Goal: Find contact information: Find contact information

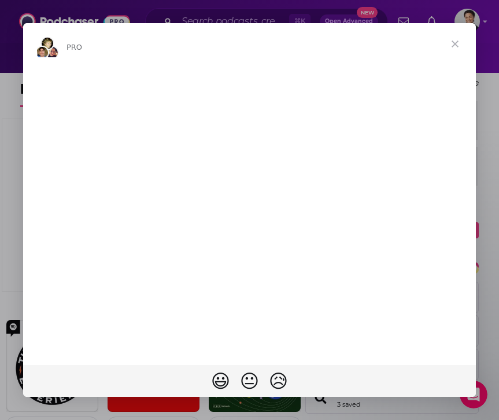
click at [454, 44] on span "Close" at bounding box center [455, 44] width 42 height 42
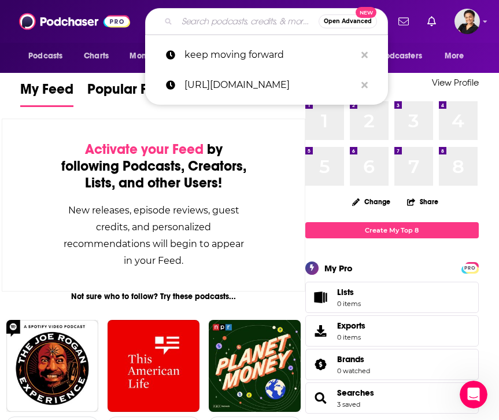
click at [232, 25] on input "Search podcasts, credits, & more..." at bounding box center [248, 21] width 142 height 18
paste input "AI For Humans Podcast"
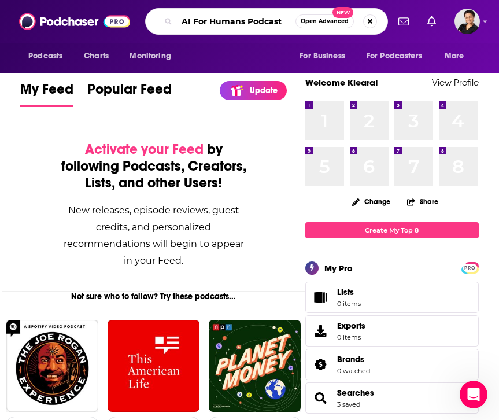
type input "AI For Humans Podcast"
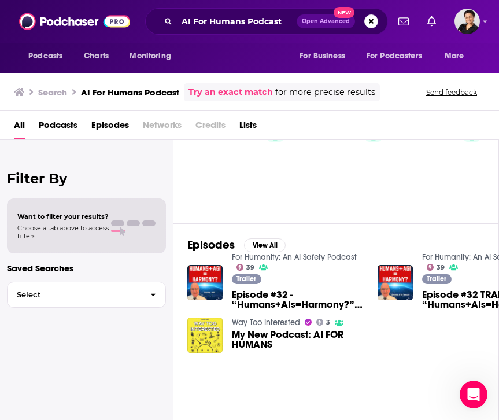
scroll to position [35, 0]
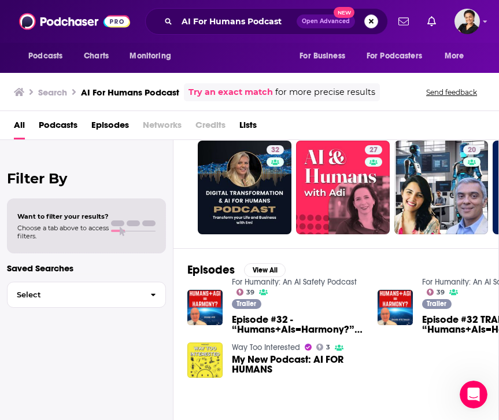
click at [371, 20] on button "Search podcasts, credits, & more..." at bounding box center [371, 21] width 14 height 14
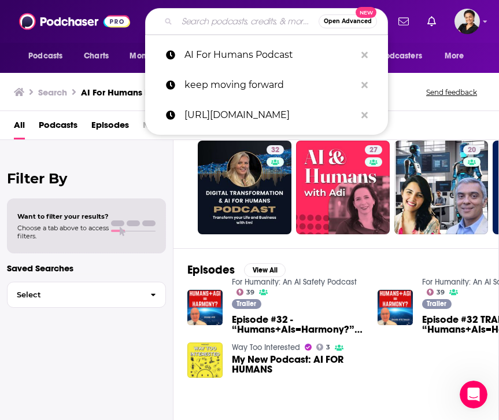
paste input "AI For Humans: Making Artificial Intelligence Fun & Practical"
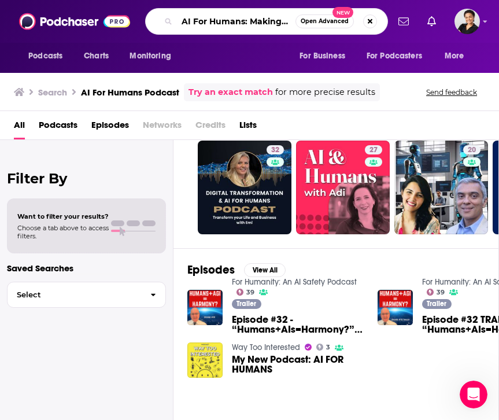
scroll to position [0, 148]
type input "AI For Humans: Making Artificial Intelligence Fun & Practical"
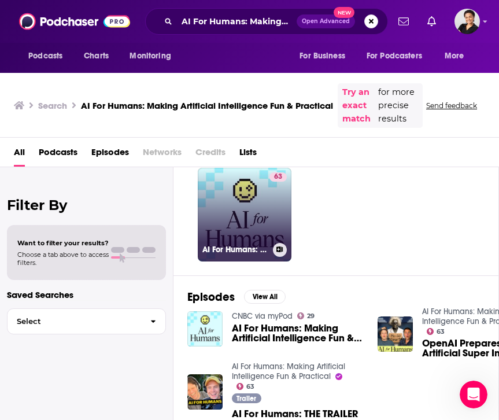
click at [250, 210] on link "63 AI For Humans: Making Artificial Intelligence Fun & Practical" at bounding box center [245, 215] width 94 height 94
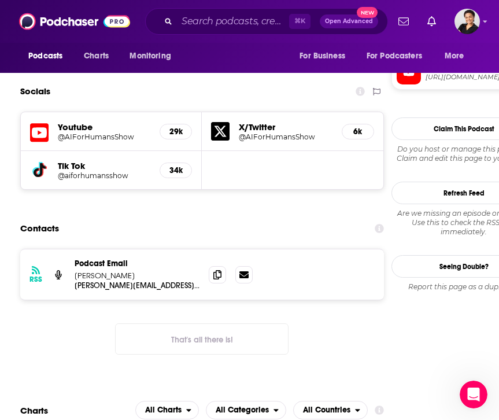
scroll to position [1104, 0]
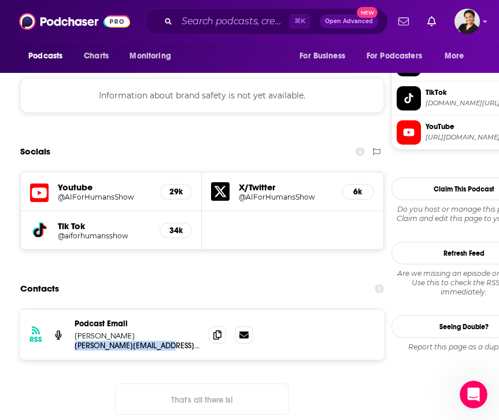
drag, startPoint x: 185, startPoint y: 265, endPoint x: 69, endPoint y: 268, distance: 115.6
click at [69, 309] on div "RSS Podcast Email [PERSON_NAME] [PERSON_NAME][EMAIL_ADDRESS][PERSON_NAME][DOMAI…" at bounding box center [202, 334] width 364 height 50
copy p "[PERSON_NAME][EMAIL_ADDRESS][PERSON_NAME][DOMAIN_NAME]"
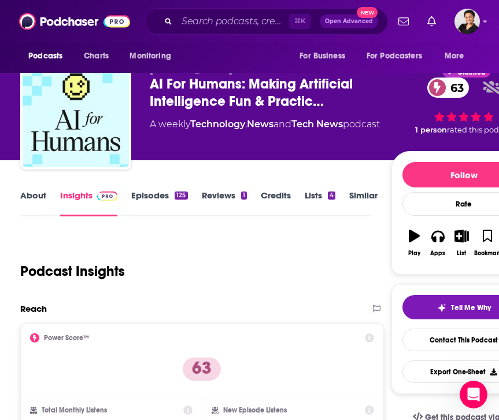
scroll to position [15, 0]
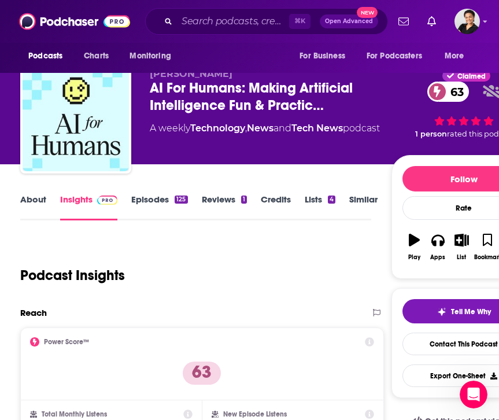
click at [165, 199] on link "Episodes 125" at bounding box center [159, 207] width 56 height 27
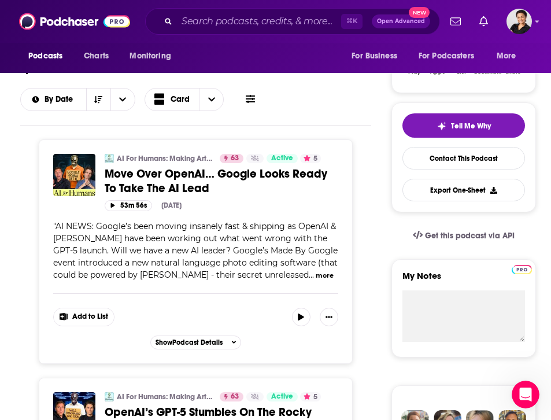
scroll to position [203, 0]
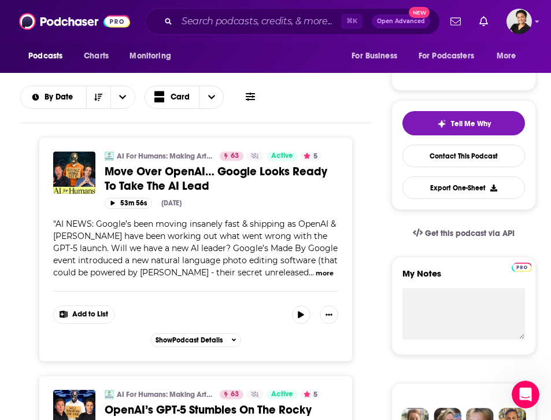
click at [316, 272] on button "more" at bounding box center [325, 273] width 18 height 10
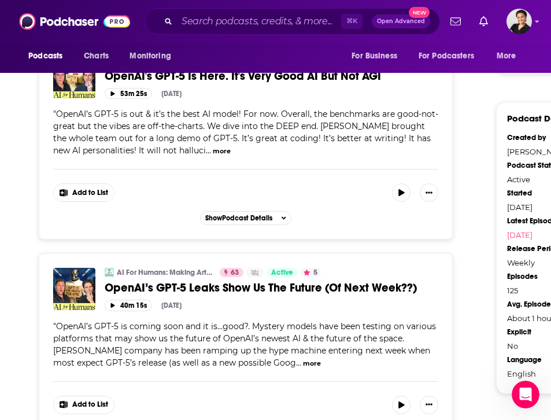
scroll to position [1196, 0]
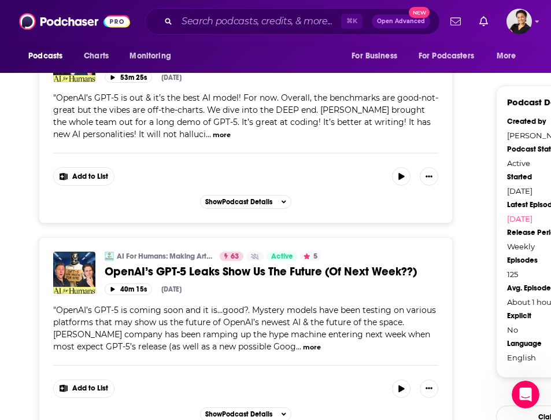
click at [303, 342] on button "more" at bounding box center [312, 347] width 18 height 10
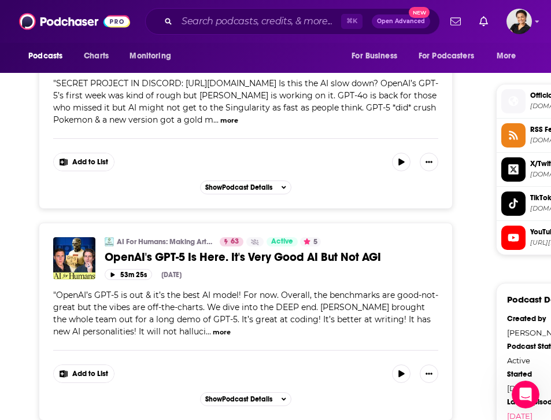
scroll to position [0, 0]
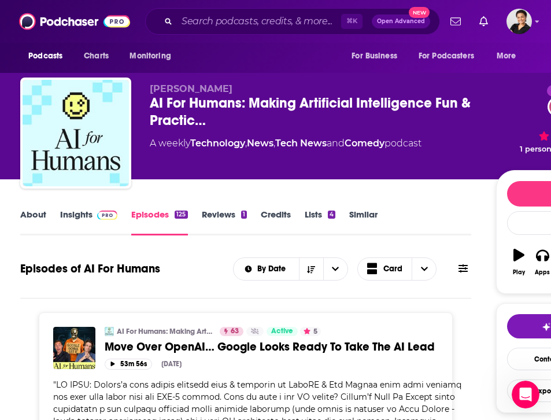
click at [23, 218] on link "About" at bounding box center [33, 222] width 26 height 27
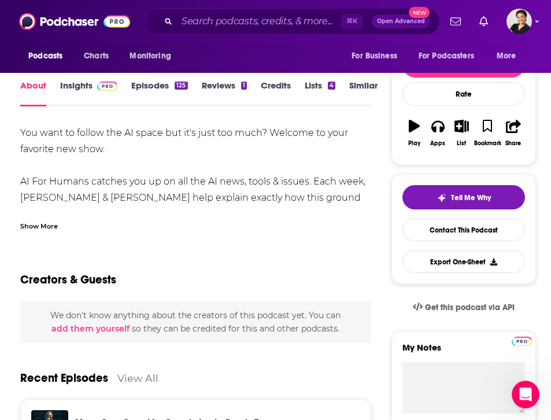
scroll to position [143, 0]
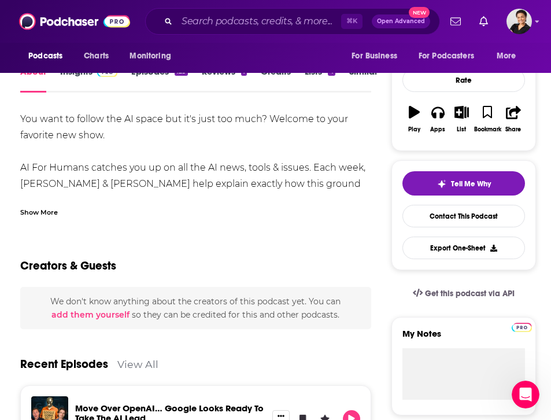
click at [51, 211] on div "Show More" at bounding box center [39, 211] width 38 height 11
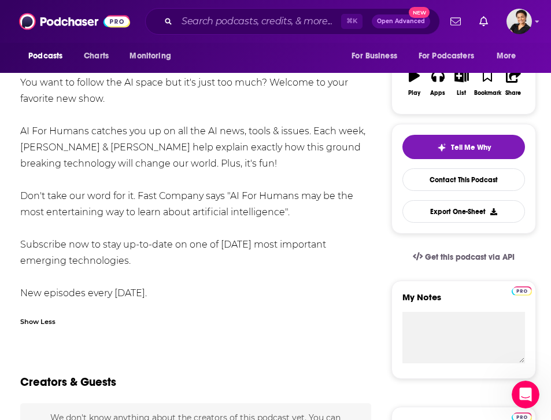
scroll to position [182, 0]
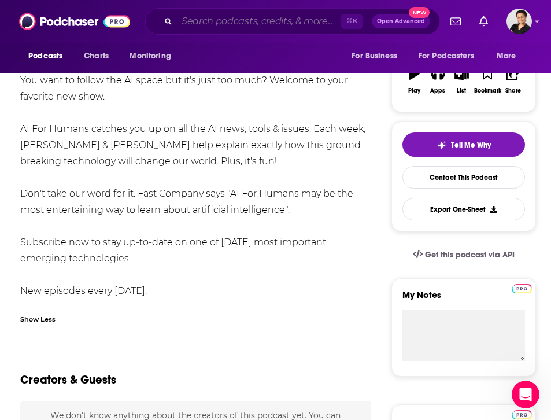
click at [271, 23] on input "Search podcasts, credits, & more..." at bounding box center [259, 21] width 164 height 18
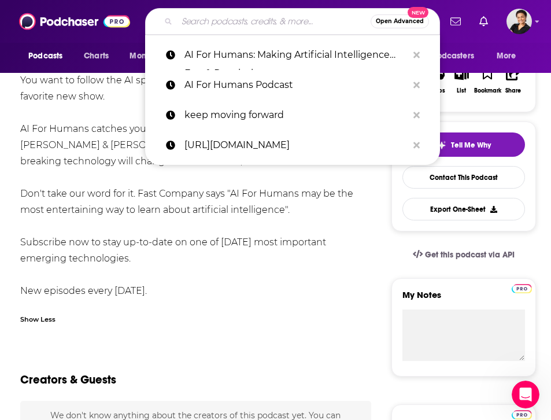
paste input "AI Inside"
type input "AI Inside"
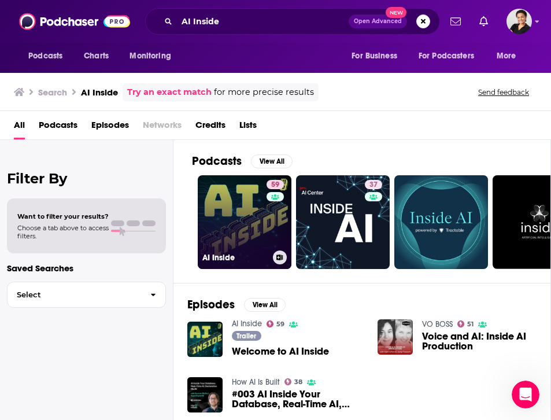
click at [234, 224] on link "59 AI Inside" at bounding box center [245, 222] width 94 height 94
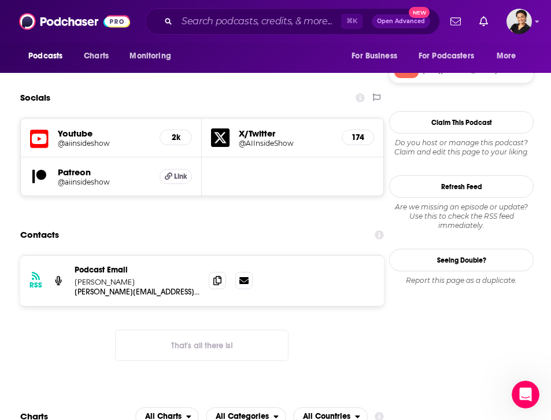
scroll to position [1085, 0]
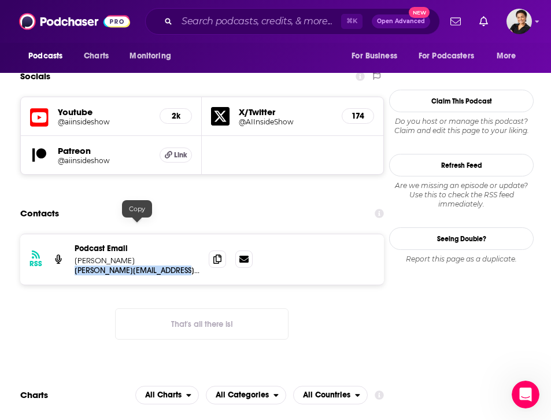
drag, startPoint x: 69, startPoint y: 224, endPoint x: 184, endPoint y: 223, distance: 115.1
click at [184, 234] on div "RSS Podcast Email [PERSON_NAME] [PERSON_NAME][EMAIL_ADDRESS][DOMAIN_NAME] [PERS…" at bounding box center [202, 259] width 364 height 50
copy p "[PERSON_NAME][EMAIL_ADDRESS][DOMAIN_NAME]"
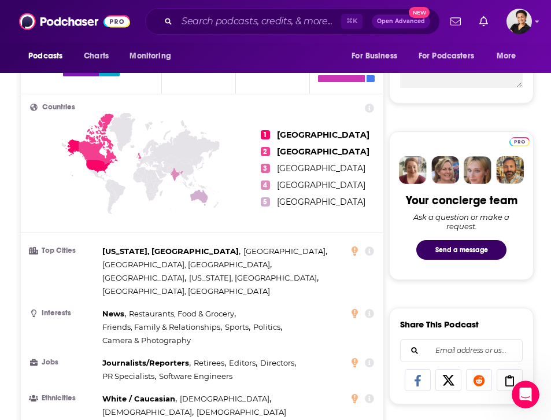
scroll to position [0, 0]
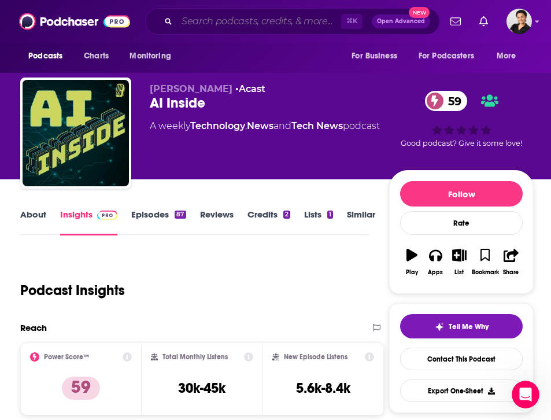
click at [206, 25] on input "Search podcasts, credits, & more..." at bounding box center [259, 21] width 164 height 18
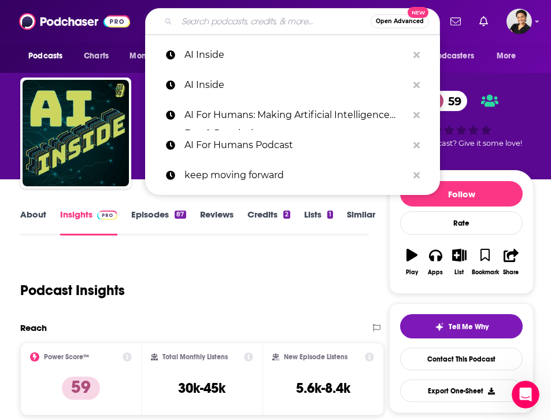
paste input "AI Knowhow"
type input "AI Knowhow"
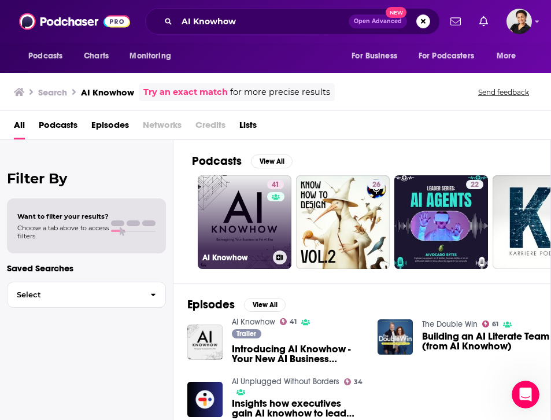
click at [232, 214] on link "41 AI Knowhow" at bounding box center [245, 222] width 94 height 94
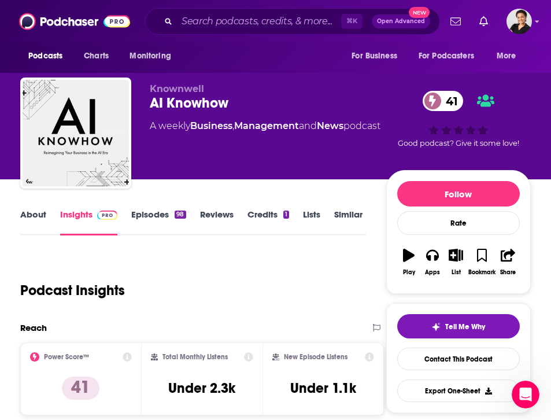
click at [149, 224] on link "Episodes 98" at bounding box center [158, 222] width 54 height 27
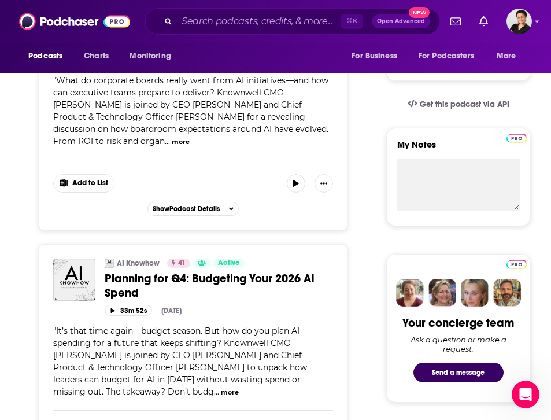
scroll to position [335, 0]
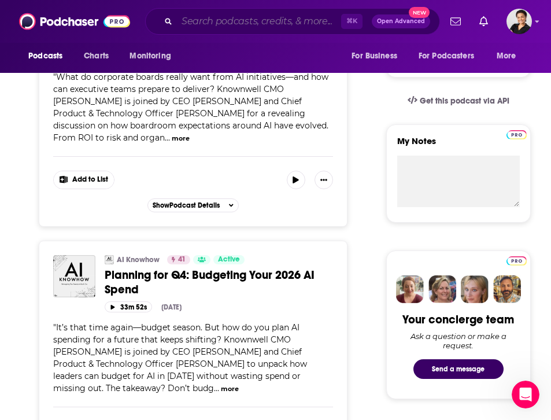
click at [235, 19] on input "Search podcasts, credits, & more..." at bounding box center [259, 21] width 164 height 18
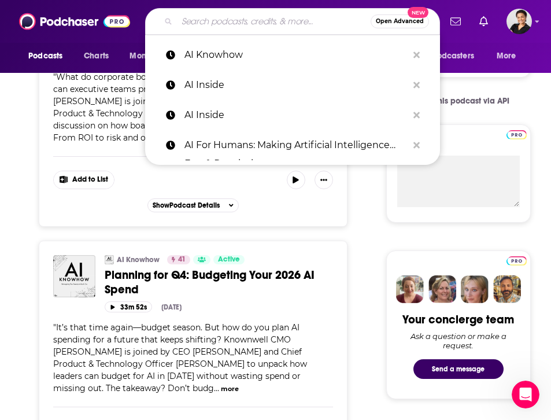
paste input "Beyond The Inferface"
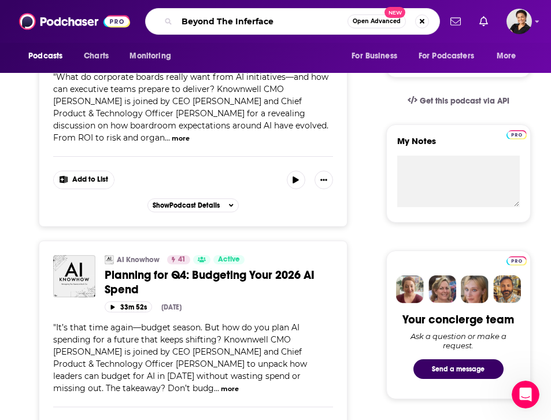
type input "Beyond The Interface"
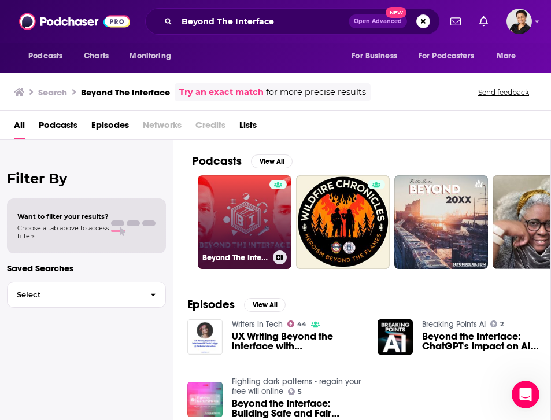
click at [263, 220] on link "Beyond The Interface (BTI)" at bounding box center [245, 222] width 94 height 94
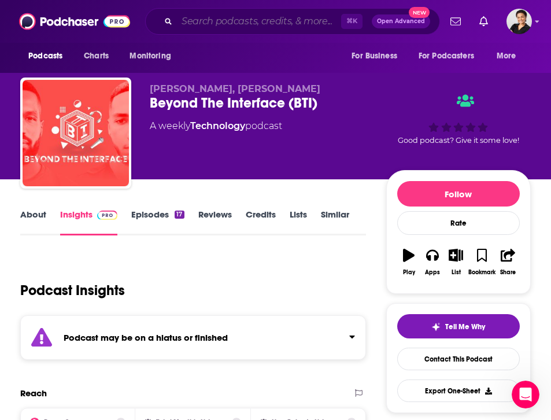
click at [283, 19] on input "Search podcasts, credits, & more..." at bounding box center [259, 21] width 164 height 18
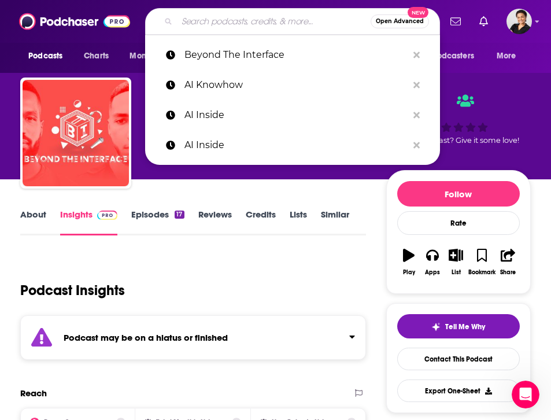
paste input "Daily Tech News Show"
type input "Daily Tech News Show"
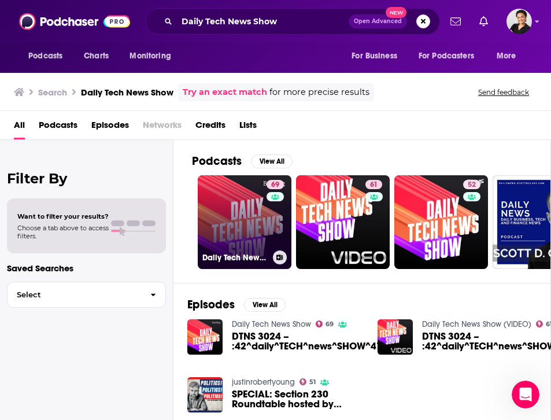
click at [234, 236] on link "69 Daily Tech News Show" at bounding box center [245, 222] width 94 height 94
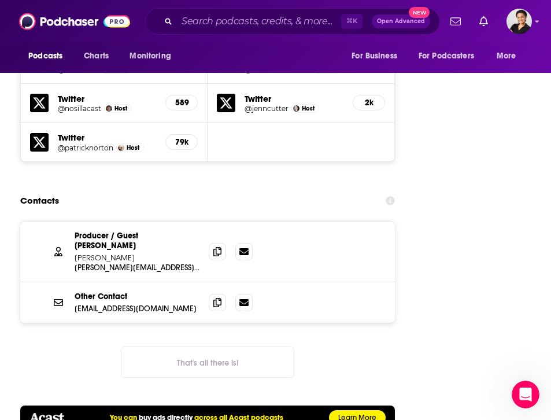
scroll to position [1967, 0]
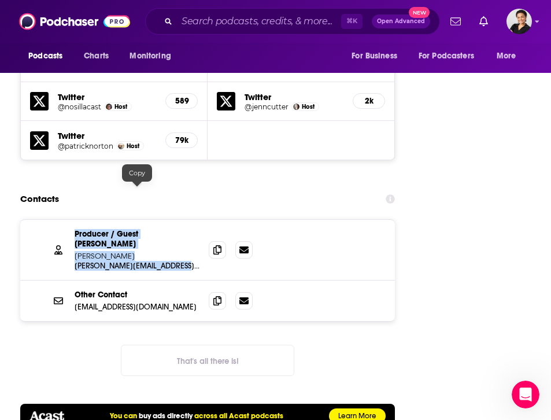
drag, startPoint x: 67, startPoint y: 193, endPoint x: 190, endPoint y: 188, distance: 123.2
click at [190, 220] on div "Producer / Guest [PERSON_NAME] Chang [EMAIL_ADDRESS][DOMAIN_NAME] [PERSON_NAME]…" at bounding box center [207, 250] width 375 height 61
copy div "Producer / Guest [PERSON_NAME] Chang [EMAIL_ADDRESS][DOMAIN_NAME] [PERSON_NAME]…"
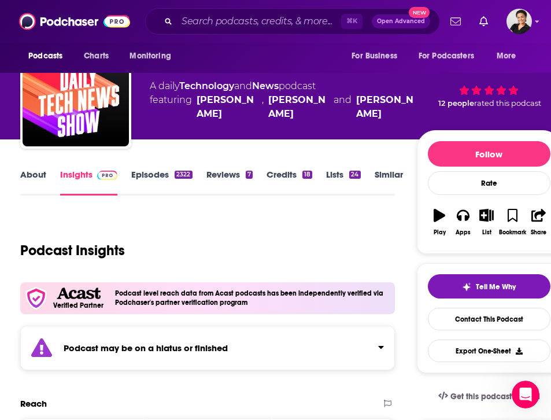
scroll to position [54, 0]
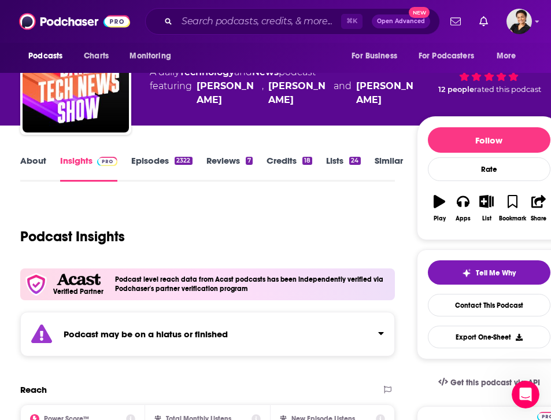
click at [157, 160] on link "Episodes 2322" at bounding box center [161, 168] width 61 height 27
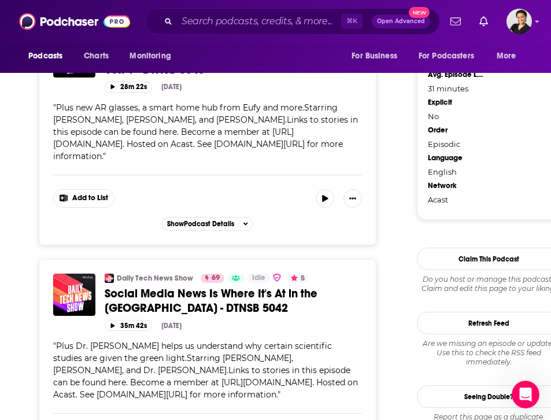
scroll to position [1537, 0]
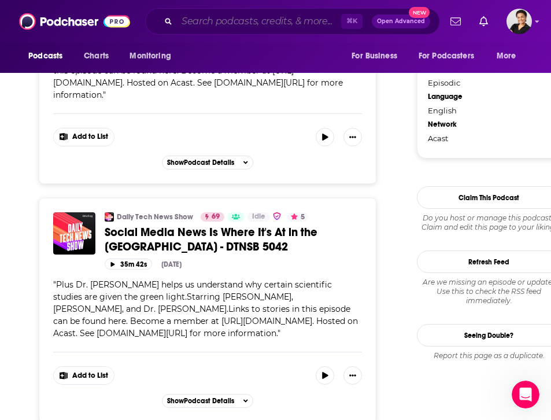
click at [214, 23] on input "Search podcasts, credits, & more..." at bounding box center [259, 21] width 164 height 18
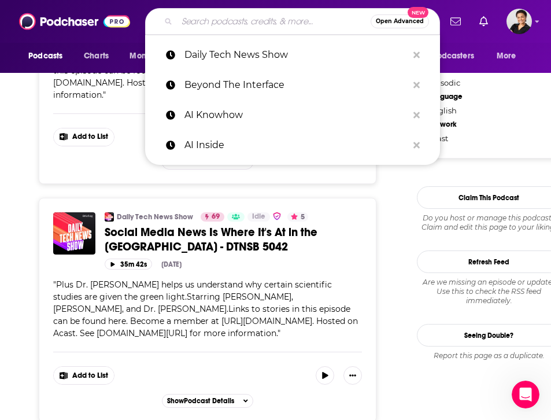
paste input "Everyday AI"
type input "Everyday AI"
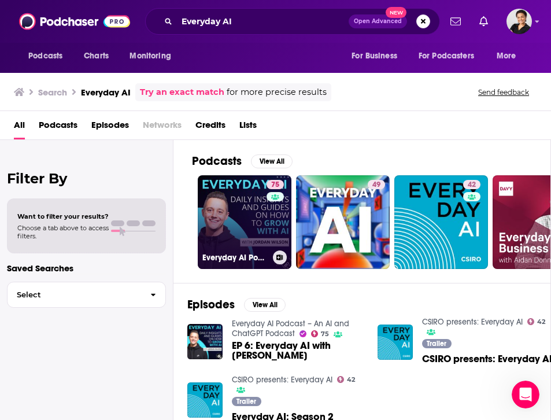
click at [262, 227] on link "75 Everyday AI Podcast – An AI and ChatGPT Podcast" at bounding box center [245, 222] width 94 height 94
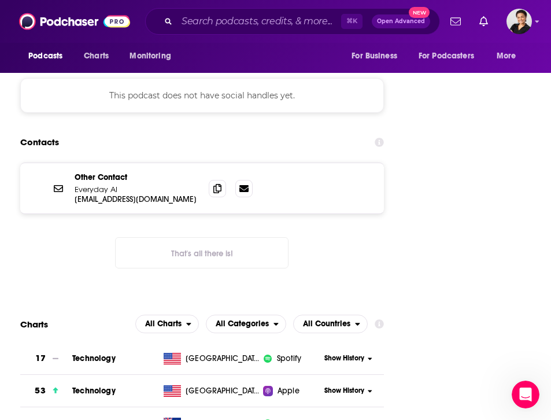
scroll to position [1659, 0]
click at [217, 184] on icon at bounding box center [217, 188] width 8 height 9
click at [232, 21] on input "Search podcasts, credits, & more..." at bounding box center [259, 21] width 164 height 18
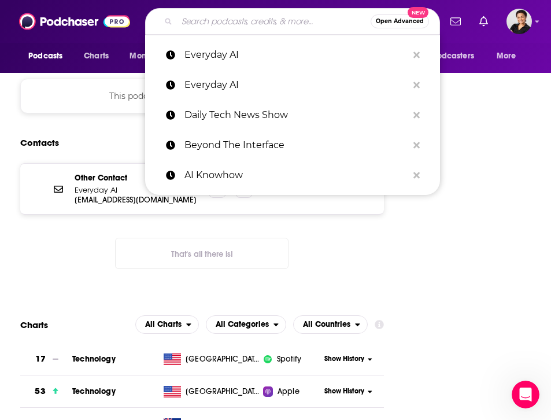
paste input "Intel on AI"
type input "Intel on AI"
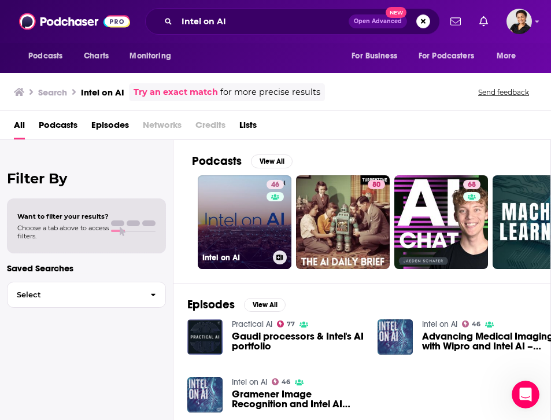
click at [232, 213] on link "46 Intel on AI" at bounding box center [245, 222] width 94 height 94
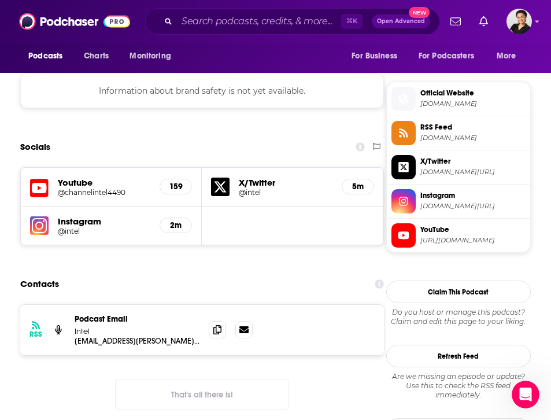
scroll to position [983, 0]
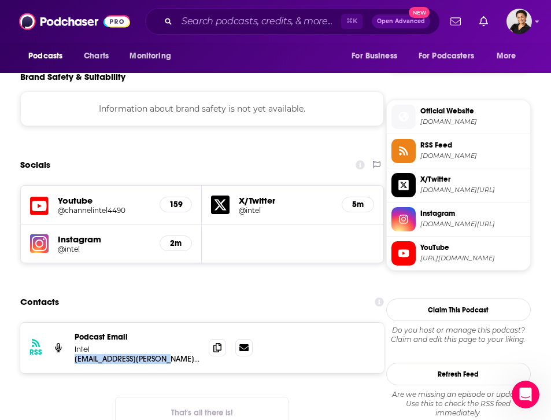
drag, startPoint x: 182, startPoint y: 305, endPoint x: 71, endPoint y: 300, distance: 111.1
click at [71, 323] on div "RSS Podcast Email Intel [EMAIL_ADDRESS][PERSON_NAME][DOMAIN_NAME] [DOMAIN_NAME]…" at bounding box center [202, 348] width 364 height 50
copy p "[EMAIL_ADDRESS][PERSON_NAME][DOMAIN_NAME]"
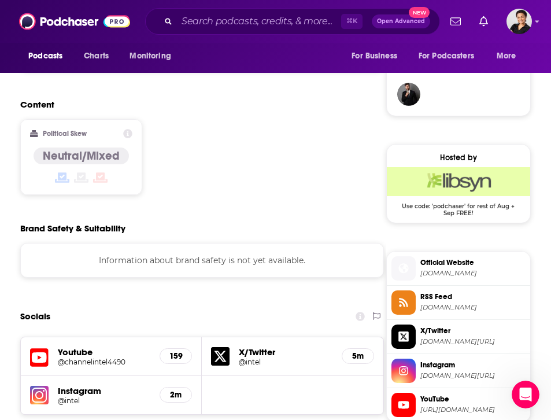
scroll to position [0, 0]
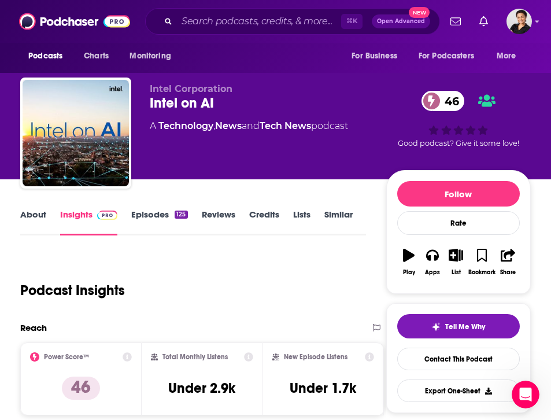
click at [145, 213] on link "Episodes 125" at bounding box center [159, 222] width 56 height 27
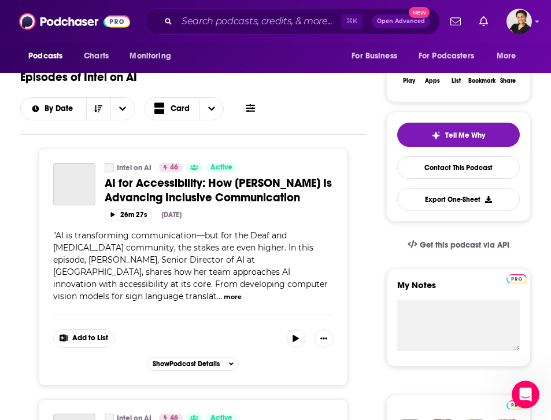
scroll to position [243, 0]
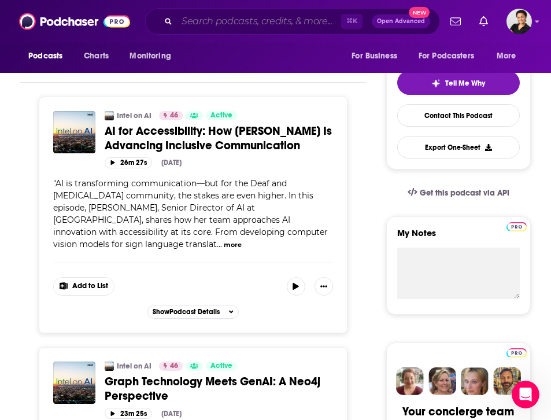
click at [260, 22] on input "Search podcasts, credits, & more..." at bounding box center [259, 21] width 164 height 18
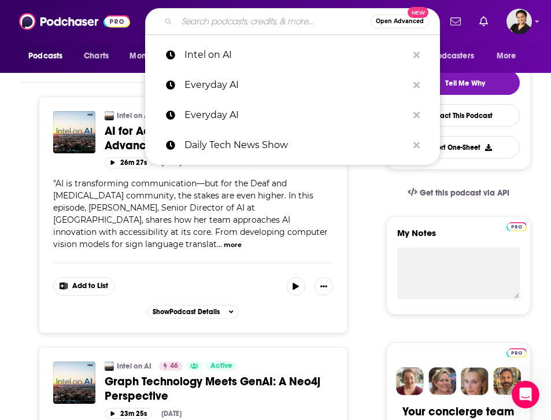
paste input "Last Week in AI"
type input "Last Week in AI"
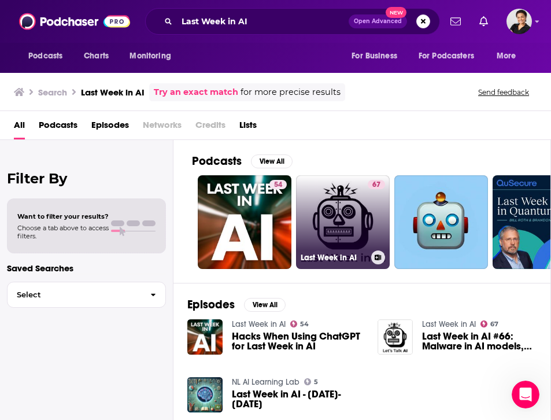
click at [322, 221] on link "67 Last Week in AI" at bounding box center [343, 222] width 94 height 94
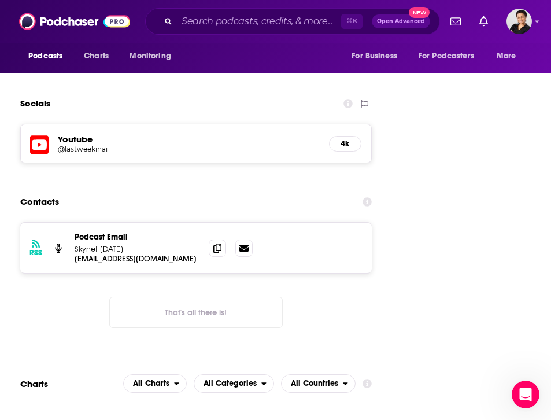
scroll to position [1549, 0]
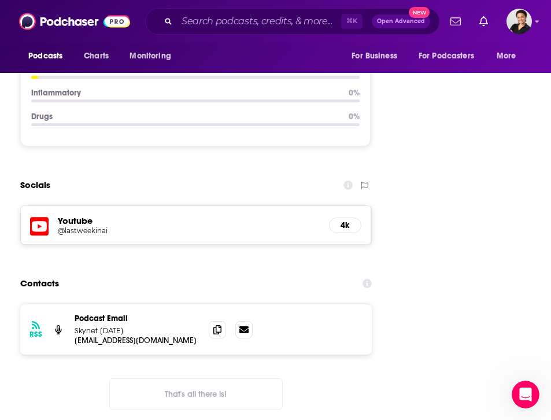
click at [276, 272] on div "Contacts" at bounding box center [195, 283] width 351 height 22
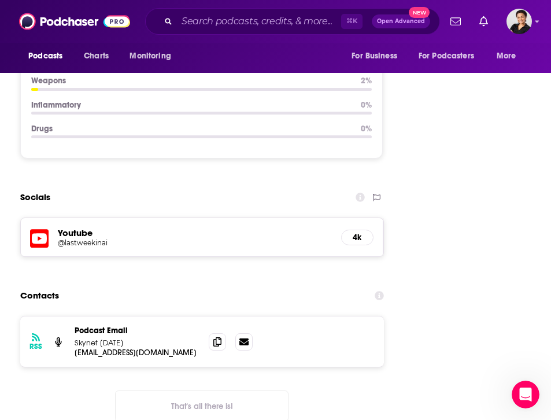
scroll to position [1555, 0]
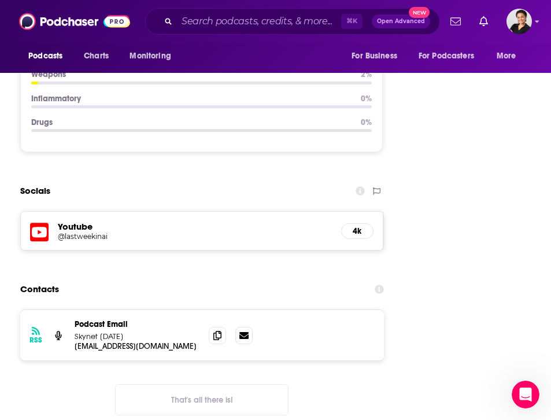
click at [91, 278] on div "Contacts" at bounding box center [202, 289] width 364 height 22
click at [105, 180] on div "Socials" at bounding box center [202, 191] width 364 height 22
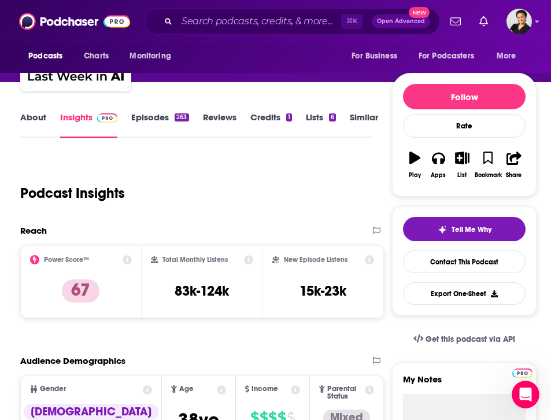
scroll to position [0, 0]
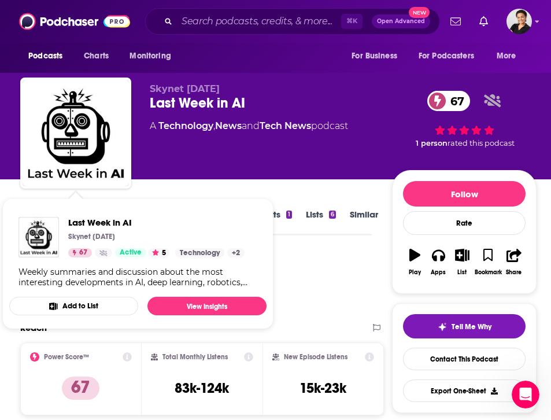
click at [335, 288] on div "Podcast Insights" at bounding box center [191, 283] width 342 height 59
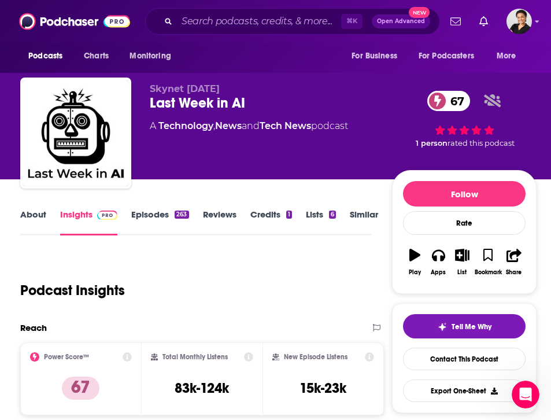
click at [157, 216] on link "Episodes 263" at bounding box center [159, 222] width 57 height 27
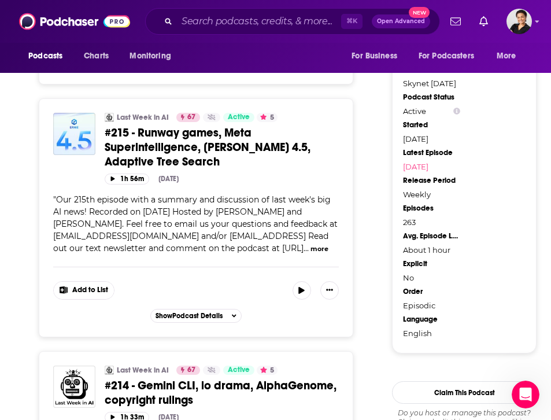
scroll to position [1179, 0]
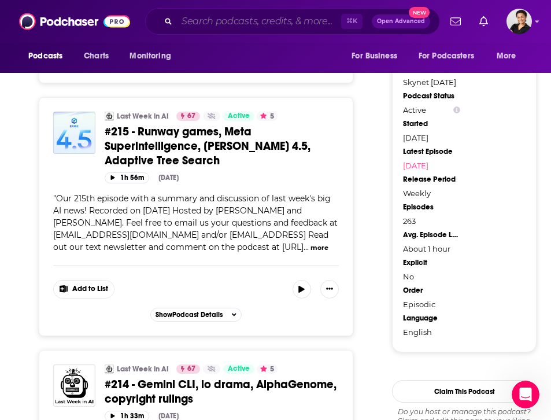
click at [194, 23] on input "Search podcasts, credits, & more..." at bounding box center [259, 21] width 164 height 18
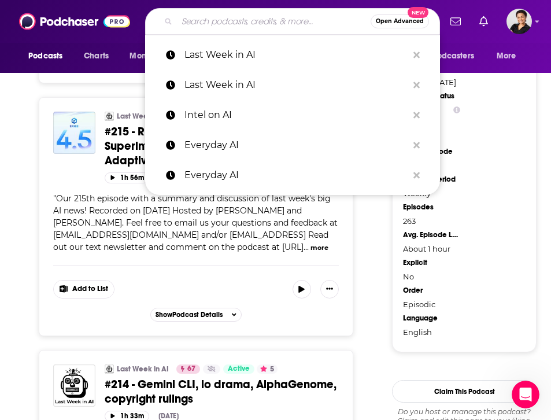
paste input "What’s the BUZZ? — AI in Business"
type input "What’s the BUZZ? — AI in Business"
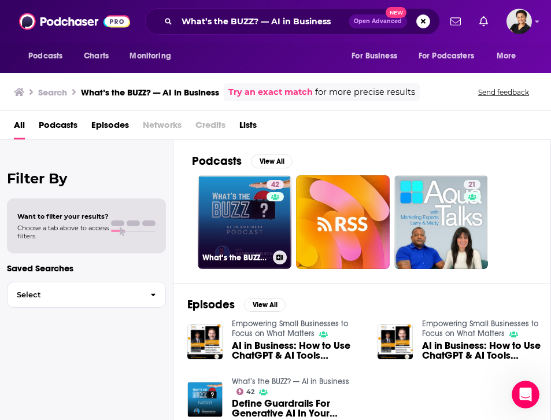
click at [227, 208] on link "42 What’s the BUZZ? — AI in Business" at bounding box center [245, 222] width 94 height 94
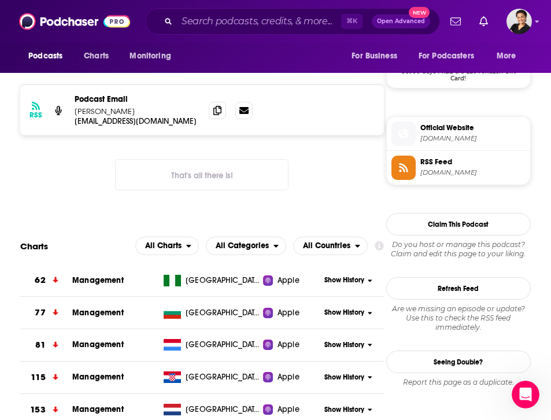
scroll to position [965, 0]
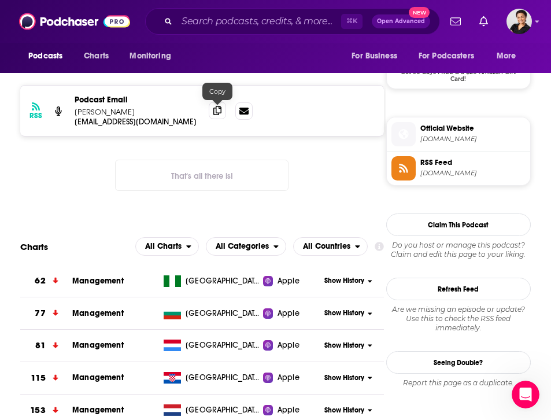
click at [219, 110] on icon at bounding box center [217, 110] width 8 height 9
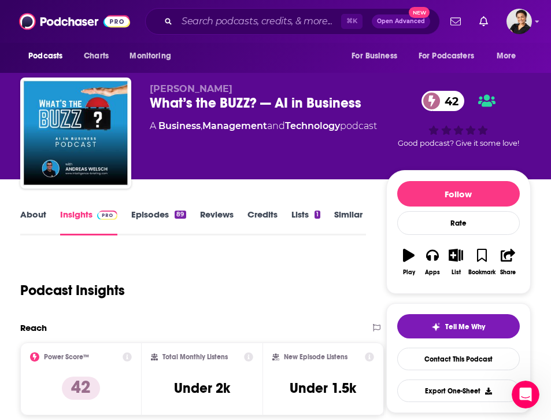
click at [163, 217] on link "Episodes 89" at bounding box center [158, 222] width 54 height 27
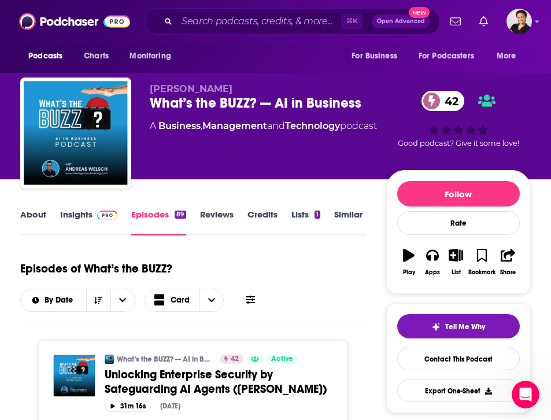
click at [80, 219] on link "Insights" at bounding box center [88, 222] width 57 height 27
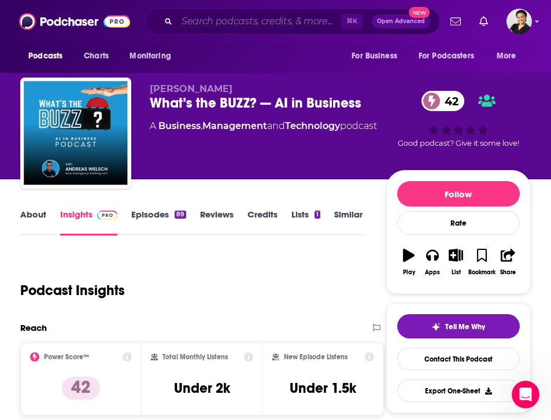
click at [209, 20] on input "Search podcasts, credits, & more..." at bounding box center [259, 21] width 164 height 18
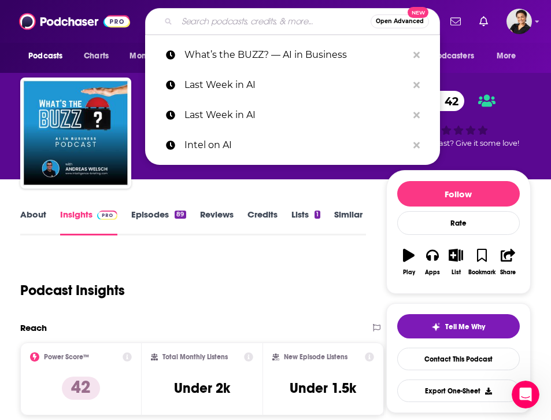
paste input "Thirty Minute Mentors"
type input "Thirty Minute Mentors"
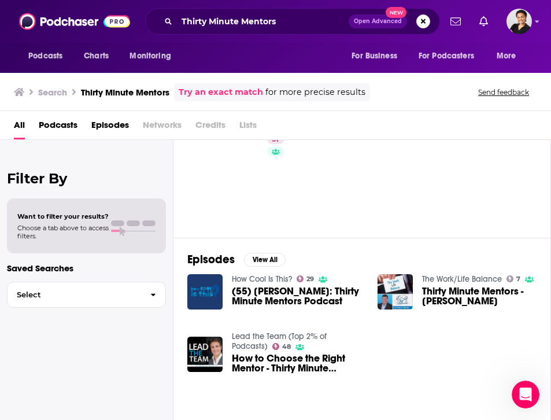
scroll to position [49, 0]
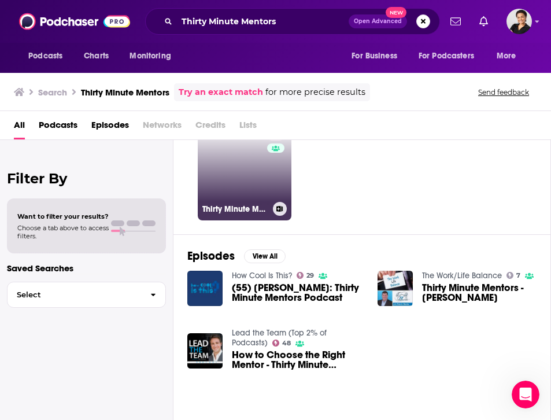
click at [245, 168] on link "51 Thirty Minute Mentors" at bounding box center [245, 174] width 94 height 94
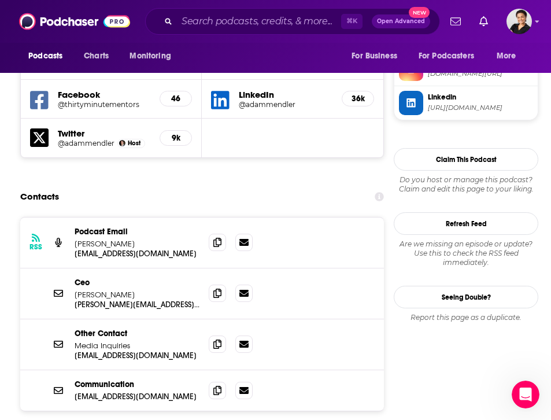
scroll to position [1149, 0]
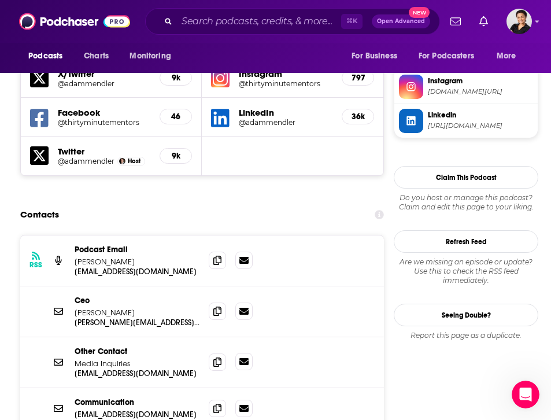
click at [243, 357] on icon at bounding box center [243, 361] width 9 height 9
click at [214, 357] on icon at bounding box center [217, 361] width 8 height 9
click at [240, 286] on div "[PERSON_NAME] [PERSON_NAME][EMAIL_ADDRESS][DOMAIN_NAME] [PERSON_NAME][EMAIL_ADD…" at bounding box center [202, 311] width 364 height 51
click at [243, 302] on link at bounding box center [243, 310] width 17 height 17
click at [220, 306] on icon at bounding box center [217, 310] width 8 height 9
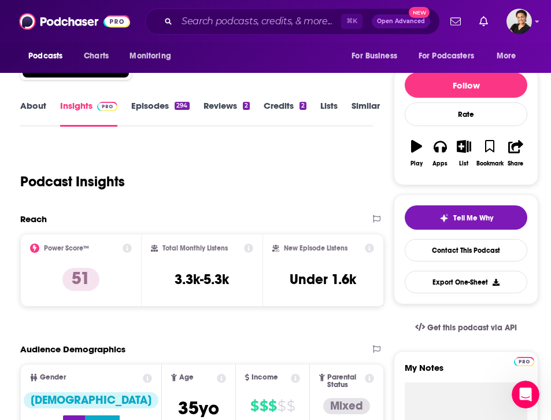
scroll to position [0, 0]
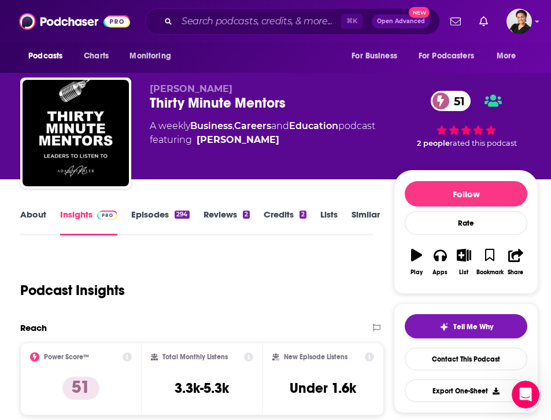
click at [154, 217] on link "Episodes 294" at bounding box center [160, 222] width 58 height 27
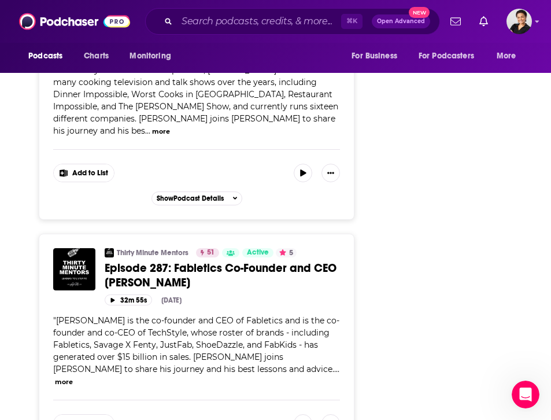
scroll to position [1910, 0]
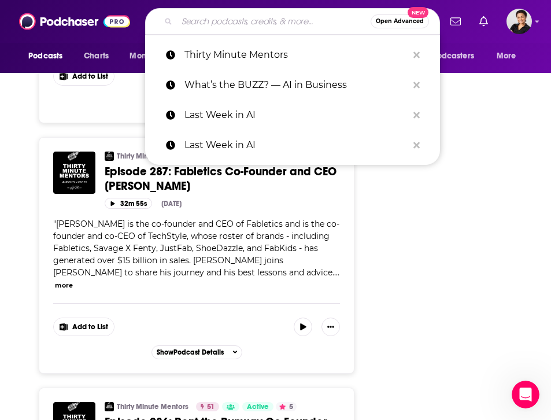
click at [197, 20] on input "Search podcasts, credits, & more..." at bounding box center [274, 21] width 194 height 18
paste input "The World Class Leaders Show"
type input "The World Class Leaders Show"
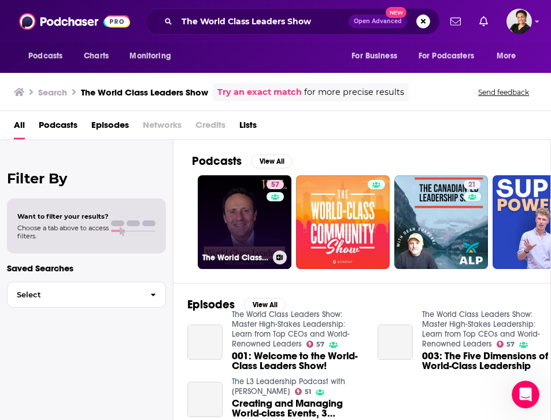
click at [261, 246] on link "57 The World Class Leaders Show: Master High-Stakes Leadership: Learn from Top …" at bounding box center [245, 222] width 94 height 94
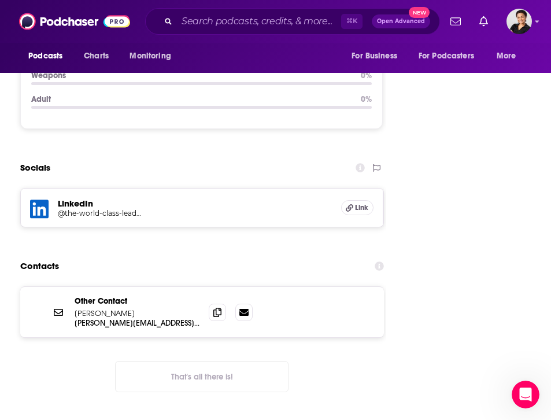
scroll to position [1573, 0]
click at [242, 308] on icon at bounding box center [243, 311] width 9 height 7
click at [216, 306] on icon at bounding box center [217, 310] width 8 height 9
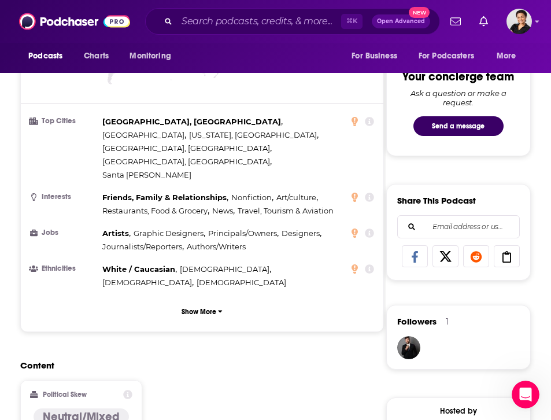
scroll to position [0, 0]
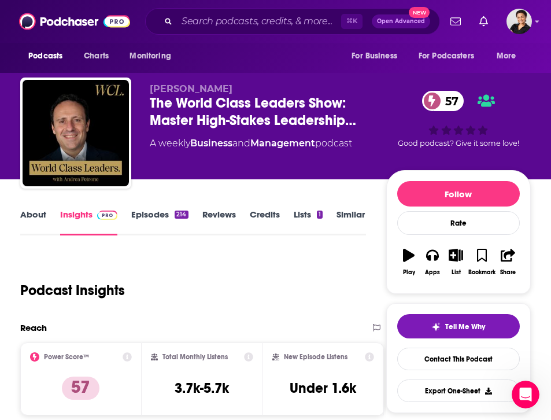
click at [154, 218] on link "Episodes 214" at bounding box center [159, 222] width 57 height 27
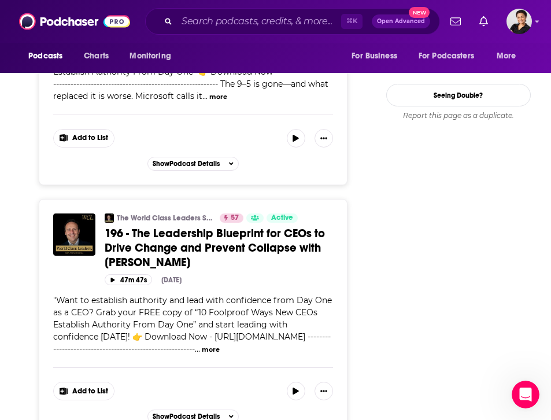
scroll to position [1626, 0]
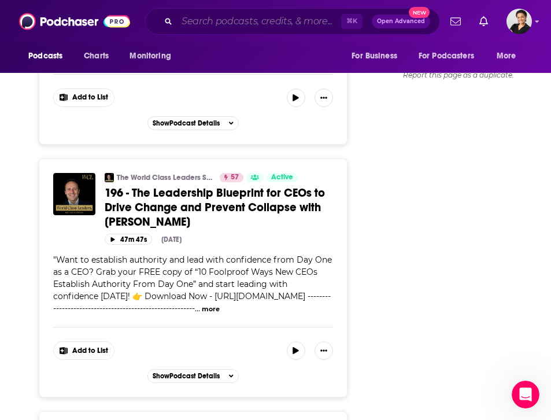
click at [226, 24] on input "Search podcasts, credits, & more..." at bounding box center [259, 21] width 164 height 18
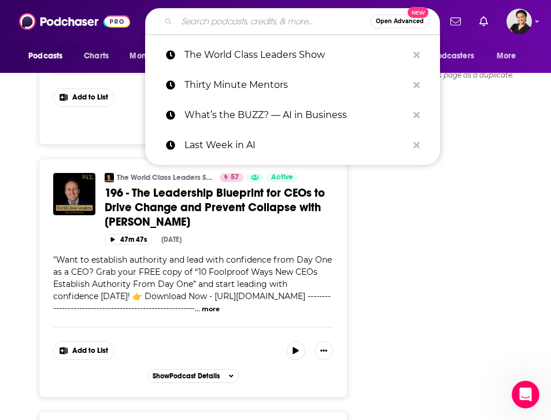
paste input "Talking AI"
type input "Talking AI"
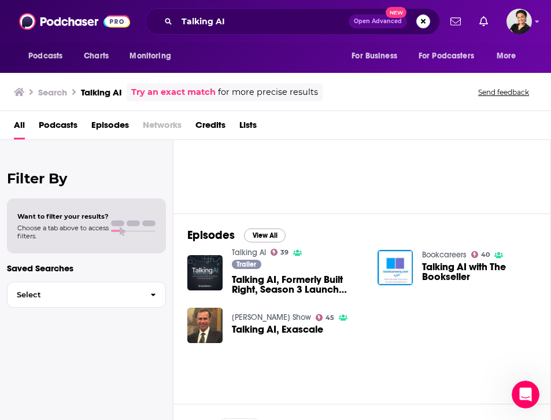
scroll to position [26, 0]
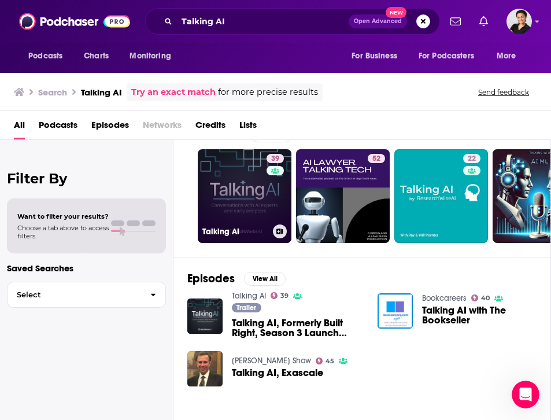
click at [253, 200] on link "39 Talking AI" at bounding box center [245, 196] width 94 height 94
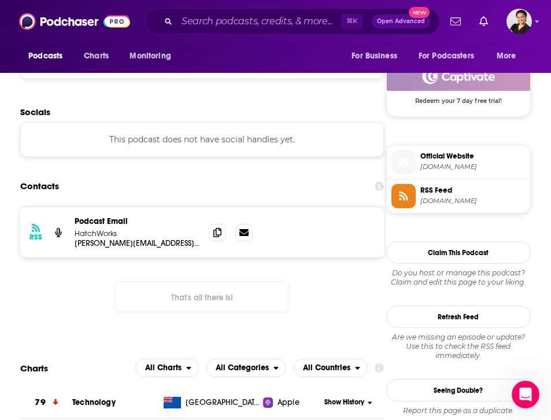
scroll to position [850, 0]
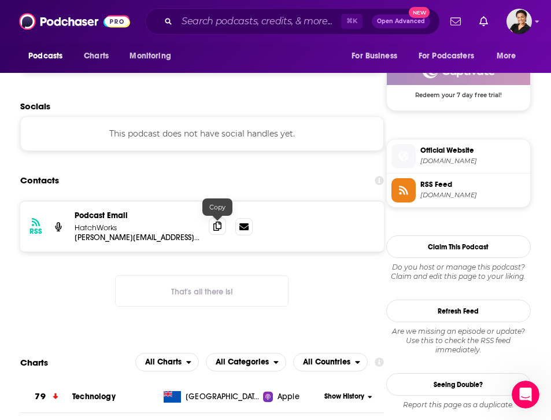
click at [216, 225] on icon at bounding box center [217, 225] width 8 height 9
click at [251, 24] on input "Search podcasts, credits, & more..." at bounding box center [259, 21] width 164 height 18
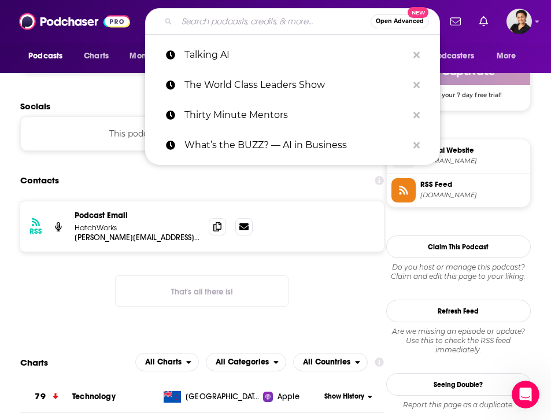
paste input "The Data Exchange"
type input "The Data Exchange"
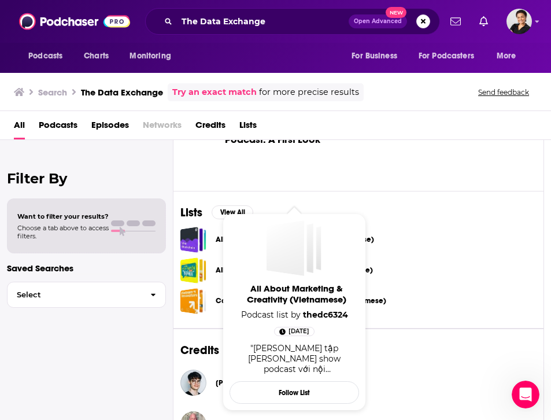
scroll to position [0, 7]
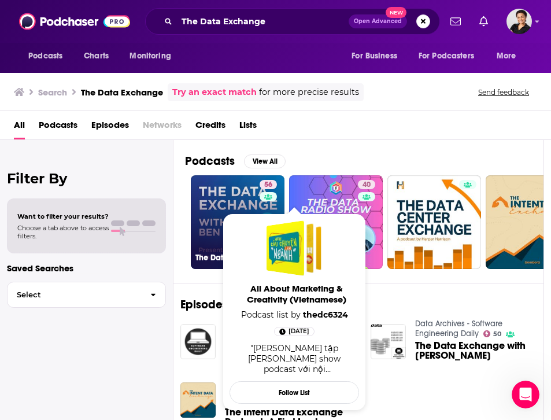
click at [219, 208] on link "56 The Data Exchange with [PERSON_NAME]" at bounding box center [238, 222] width 94 height 94
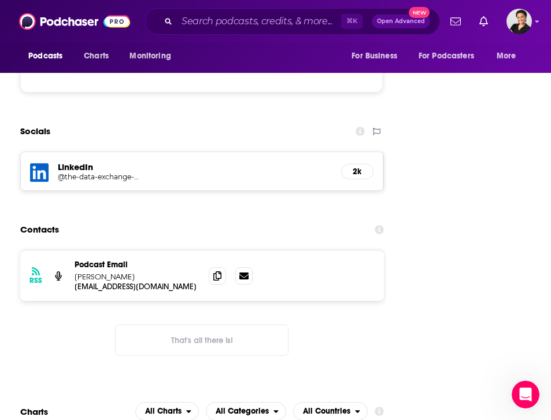
scroll to position [1601, 0]
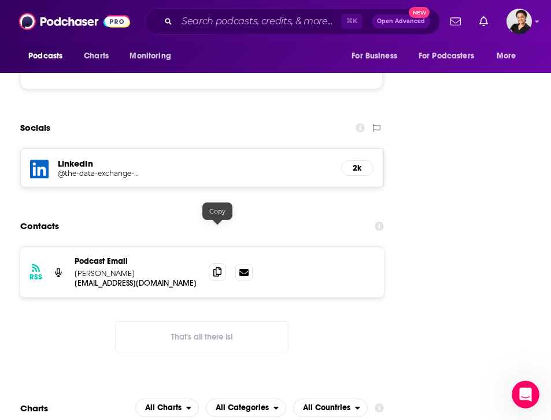
click at [218, 267] on icon at bounding box center [217, 271] width 8 height 9
drag, startPoint x: 117, startPoint y: 235, endPoint x: 72, endPoint y: 234, distance: 45.1
click at [72, 247] on div "RSS Podcast Email [PERSON_NAME] [EMAIL_ADDRESS][DOMAIN_NAME] [EMAIL_ADDRESS][DO…" at bounding box center [202, 272] width 364 height 50
copy p "[PERSON_NAME]"
click at [217, 27] on input "Search podcasts, credits, & more..." at bounding box center [259, 21] width 164 height 18
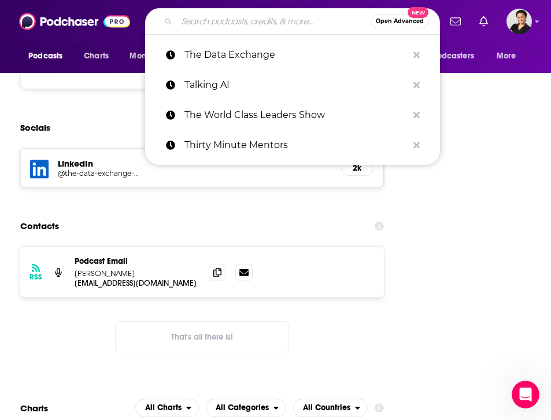
paste input "The Greatness Machine"
type input "The Greatness Machine"
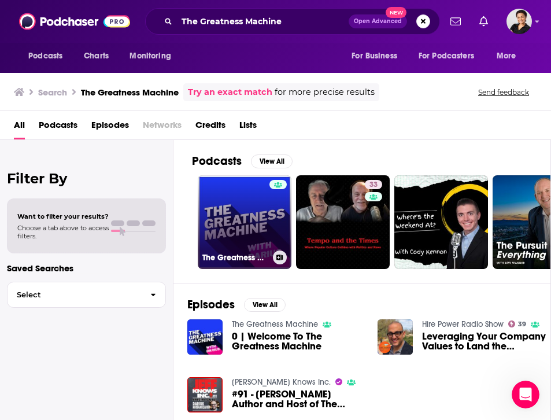
click at [243, 253] on h3 "The Greatness Machine" at bounding box center [235, 258] width 66 height 10
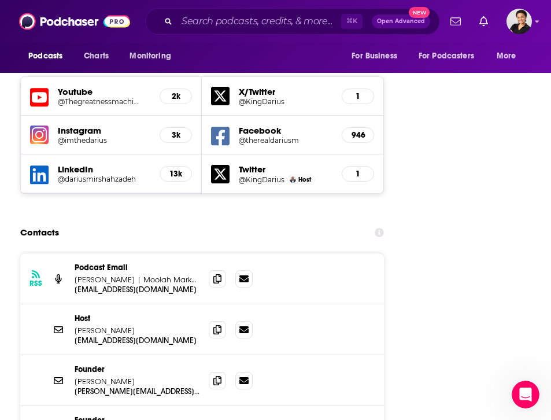
scroll to position [1726, 0]
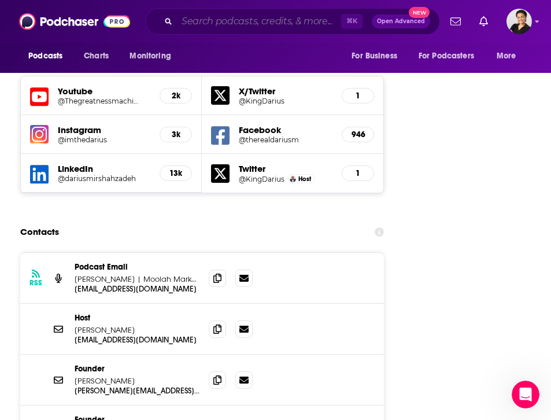
click at [210, 21] on input "Search podcasts, credits, & more..." at bounding box center [259, 21] width 164 height 18
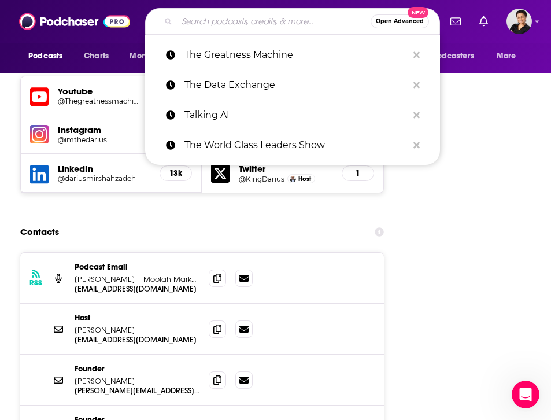
paste input "The New Stack Makers podcast"
type input "The New Stack Makers podcast"
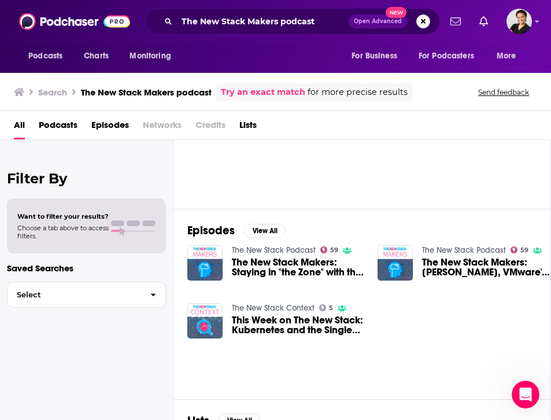
scroll to position [80, 0]
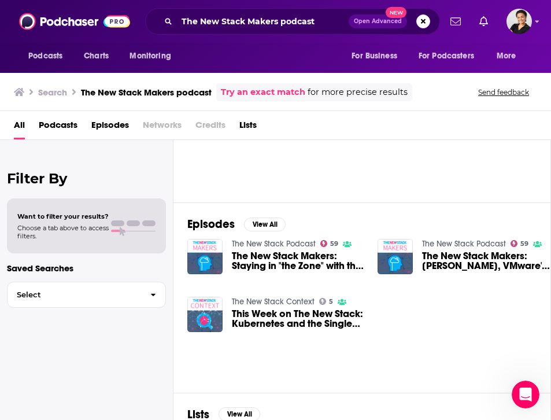
click at [263, 243] on link "The New Stack Podcast" at bounding box center [274, 244] width 84 height 10
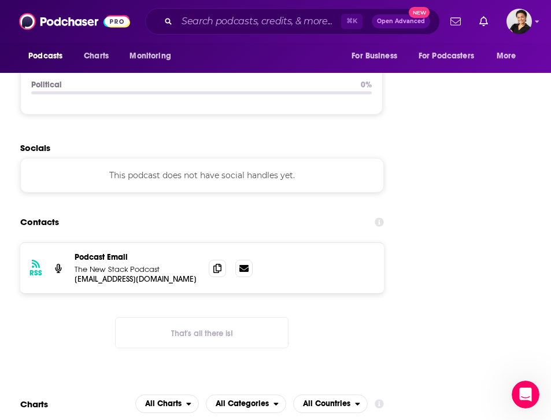
scroll to position [1601, 0]
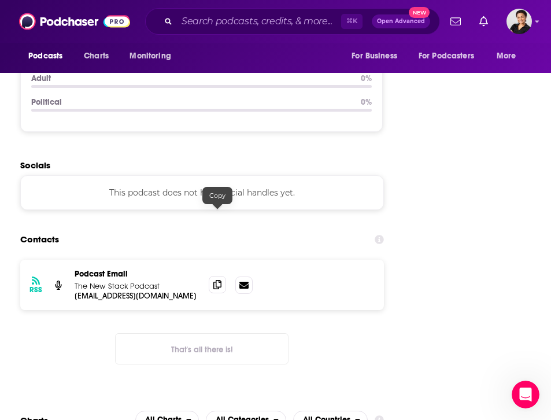
click at [219, 280] on icon at bounding box center [217, 284] width 8 height 9
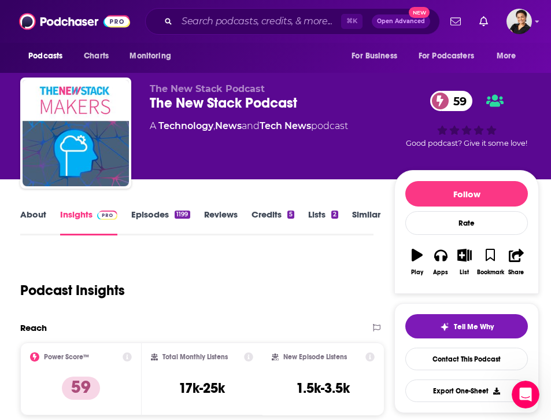
click at [156, 214] on link "Episodes 1199" at bounding box center [160, 222] width 58 height 27
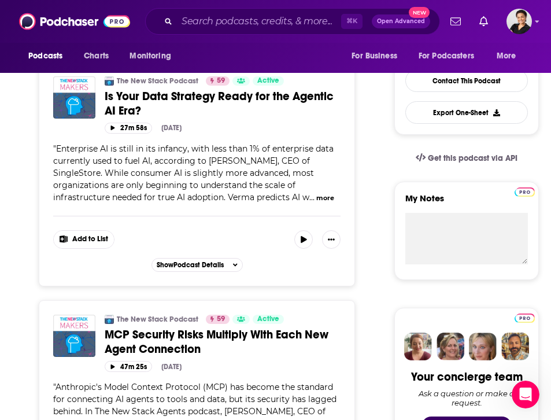
scroll to position [280, 0]
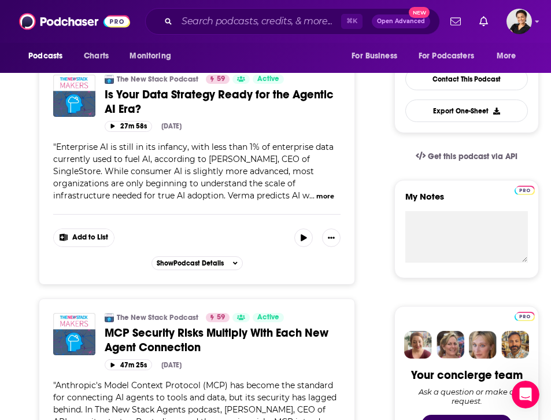
click at [316, 199] on button "more" at bounding box center [325, 196] width 18 height 10
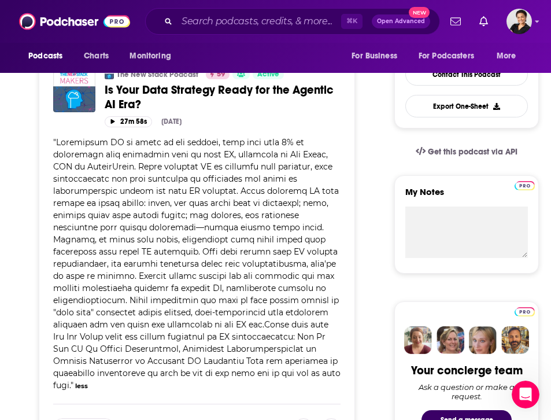
scroll to position [0, 0]
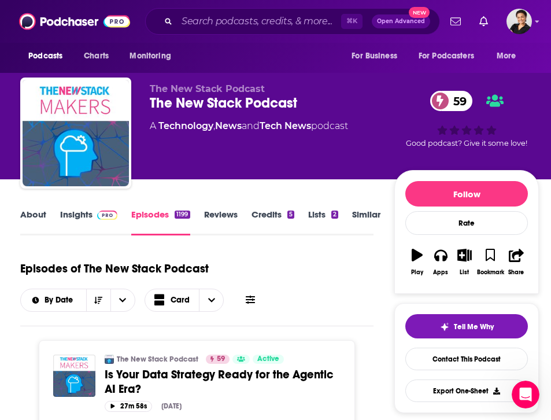
click at [35, 213] on link "About" at bounding box center [33, 222] width 26 height 27
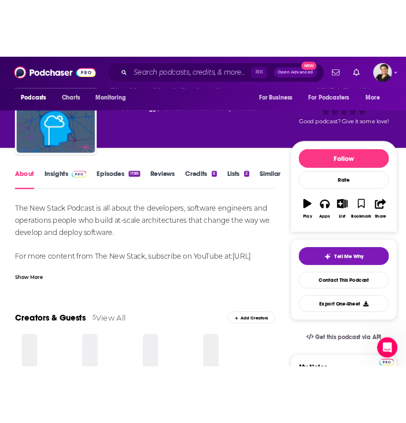
scroll to position [57, 0]
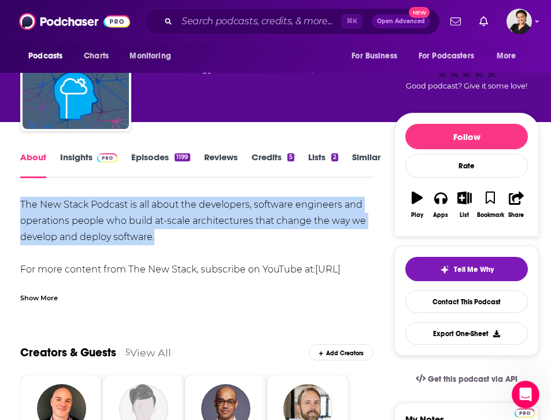
drag, startPoint x: 14, startPoint y: 201, endPoint x: 173, endPoint y: 241, distance: 164.0
copy div "The New Stack Podcast is all about the developers, software engineers and opera…"
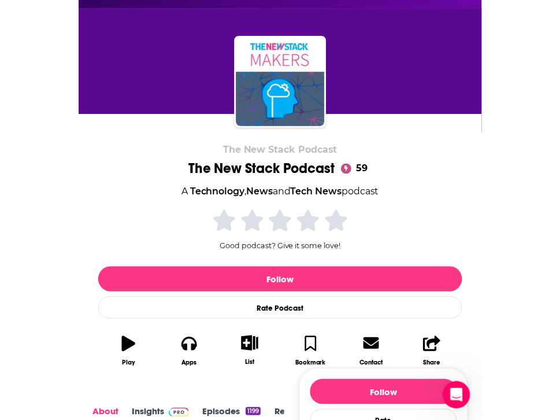
scroll to position [0, 0]
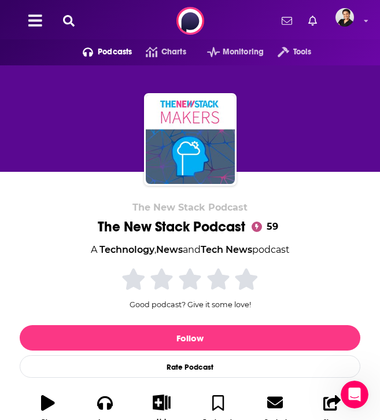
click at [69, 21] on icon at bounding box center [69, 21] width 12 height 12
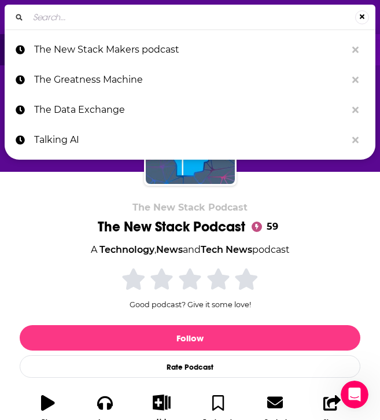
type input "Pondering AI"
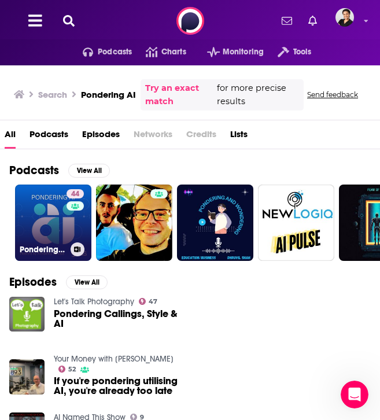
click at [51, 203] on link "44 Pondering AI" at bounding box center [53, 222] width 76 height 76
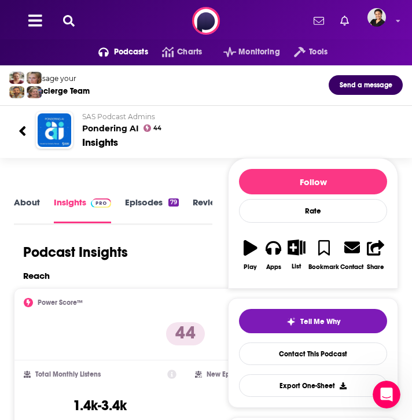
click at [65, 12] on div "Podcasts Charts Monitoring Tools For Business For Podcasters More" at bounding box center [206, 21] width 412 height 42
click at [67, 21] on icon at bounding box center [69, 21] width 12 height 12
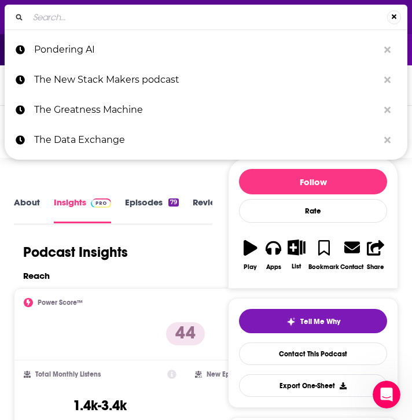
type input "Software Engineering Daily"
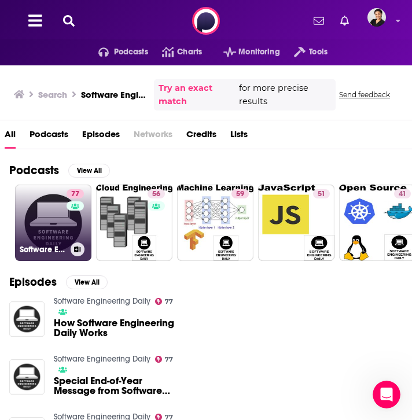
scroll to position [26, 0]
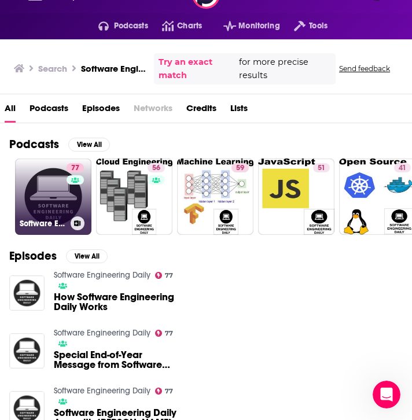
click at [50, 209] on link "77 Software Engineering Daily" at bounding box center [53, 196] width 76 height 76
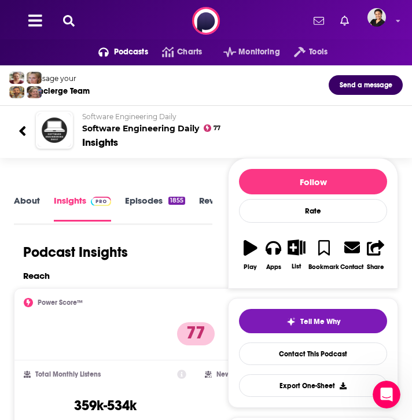
click at [28, 210] on link "About" at bounding box center [27, 208] width 26 height 27
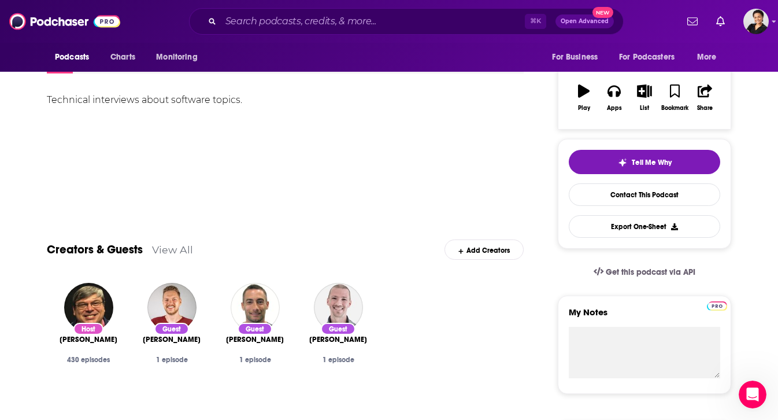
scroll to position [183, 0]
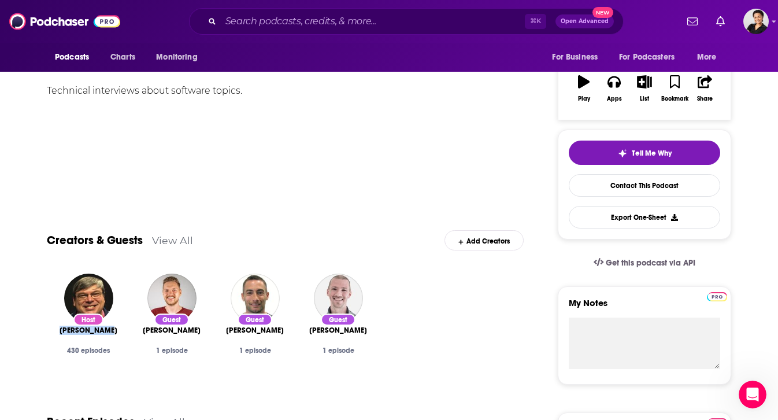
drag, startPoint x: 125, startPoint y: 331, endPoint x: 55, endPoint y: 333, distance: 70.0
click at [55, 333] on div "Host Lee Atchison 430 episodes" at bounding box center [88, 325] width 83 height 123
copy span "Lee Atchison"
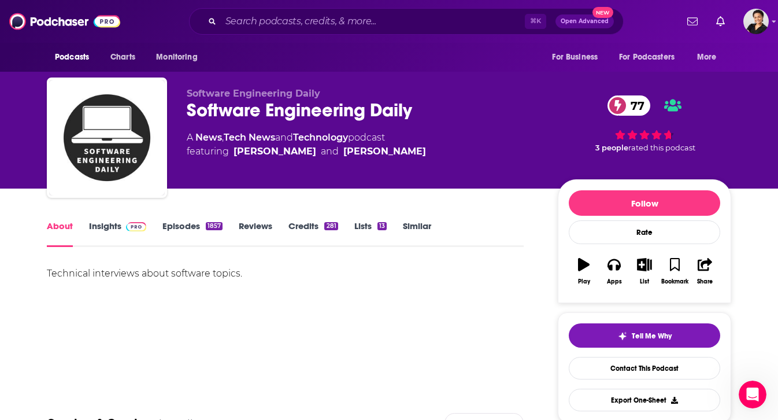
click at [109, 227] on link "Insights" at bounding box center [117, 233] width 57 height 27
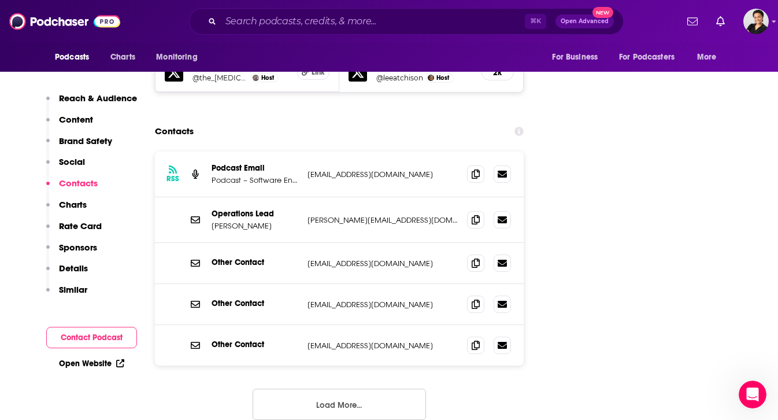
scroll to position [1435, 0]
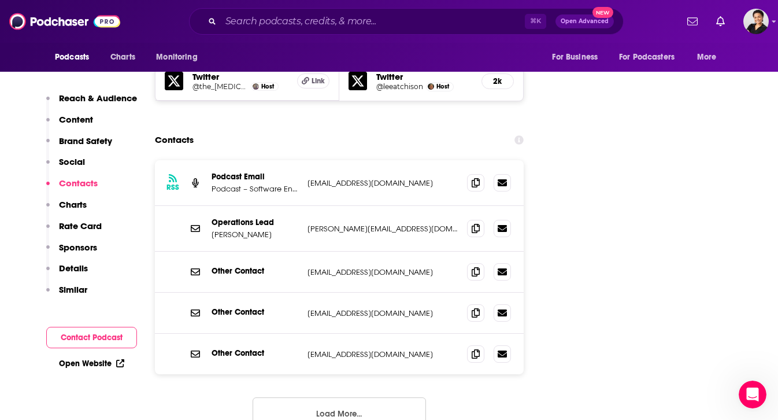
click at [362, 397] on button "Load More..." at bounding box center [339, 412] width 173 height 31
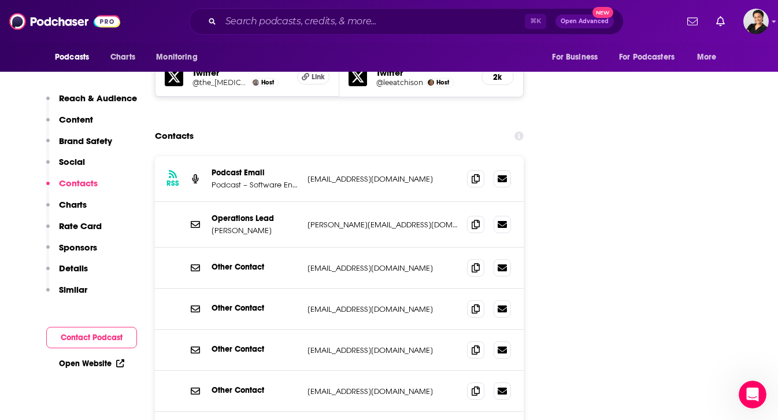
scroll to position [1394, 0]
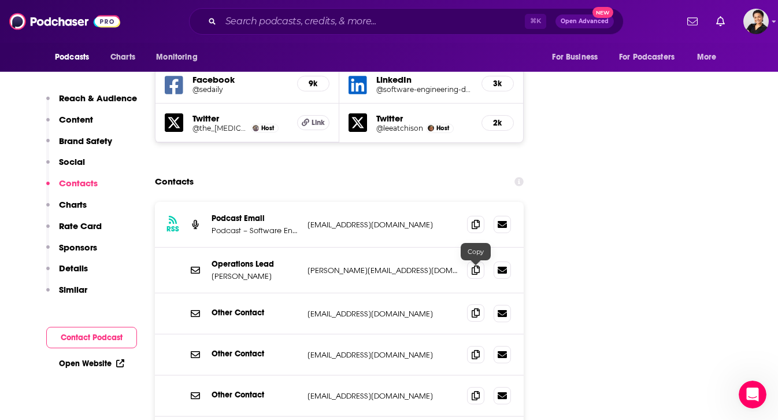
click at [473, 308] on icon at bounding box center [476, 312] width 8 height 9
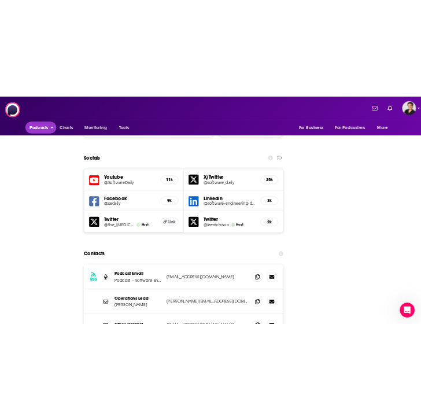
scroll to position [0, 0]
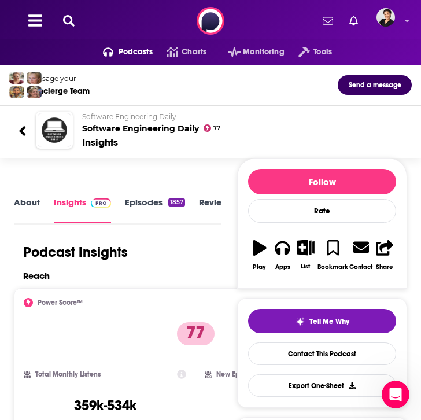
click at [71, 23] on icon at bounding box center [69, 21] width 12 height 12
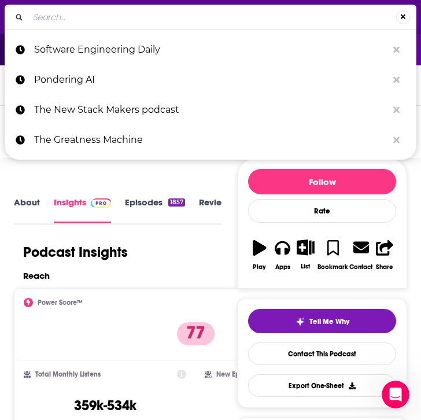
type input "Redefining AI"
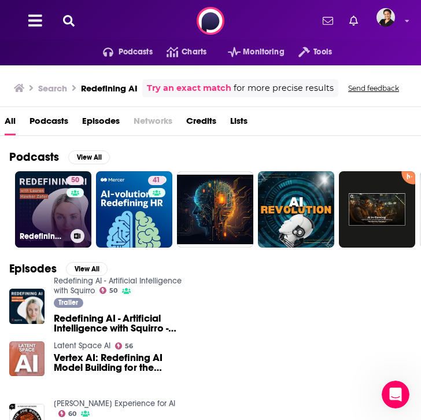
click at [65, 231] on h3 "Redefining AI - Artificial Intelligence with Squirro" at bounding box center [43, 236] width 46 height 10
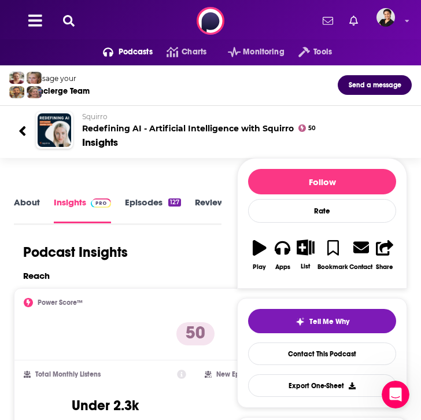
click at [145, 195] on div "About Insights Episodes 127 Reviews 2 Credits Lists 5 Similar" at bounding box center [118, 209] width 208 height 29
click at [146, 205] on link "Episodes 127" at bounding box center [153, 210] width 56 height 26
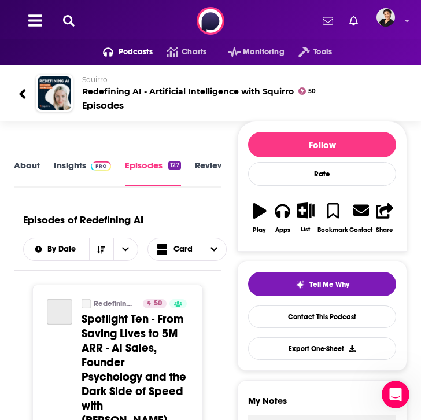
drag, startPoint x: 2, startPoint y: 134, endPoint x: -175, endPoint y: 141, distance: 177.1
click at [0, 141] on html "Podcasts Features Solutions Account Company Resources Say Hello </> Developer A…" at bounding box center [210, 210] width 421 height 420
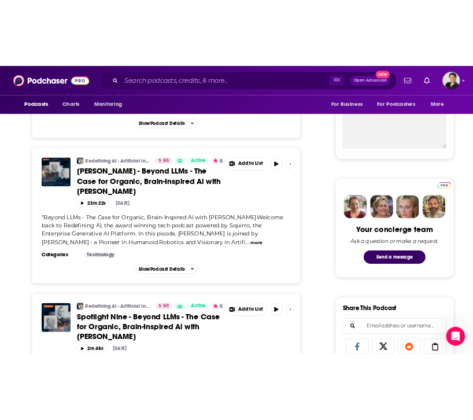
scroll to position [445, 0]
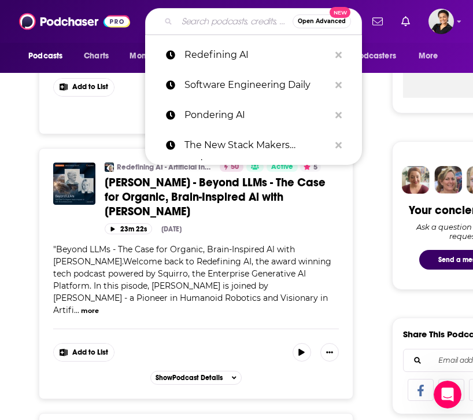
click at [202, 17] on input "Search podcasts, credits, & more..." at bounding box center [235, 21] width 116 height 18
paste input "Pioneers of AI"
type input "Pioneers of AI"
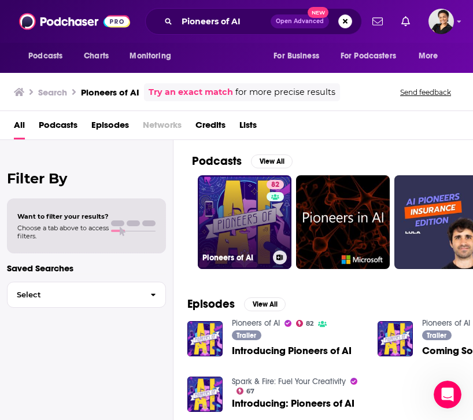
click at [238, 243] on link "82 Pioneers of AI" at bounding box center [245, 222] width 94 height 94
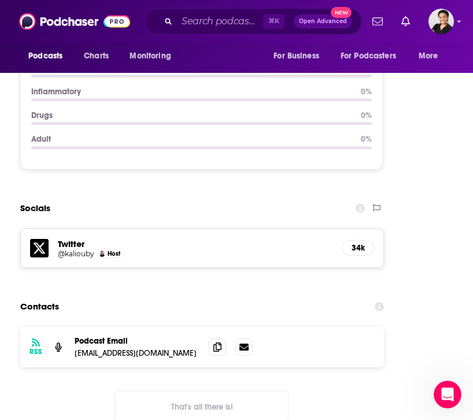
scroll to position [1622, 0]
click at [197, 24] on input "Search podcasts, credits, & more..." at bounding box center [220, 21] width 86 height 18
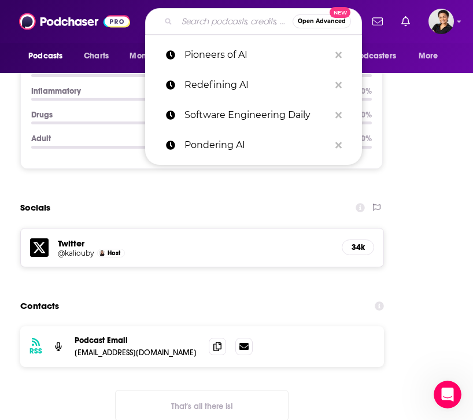
paste input "Pondering AI"
type input "Pondering AI"
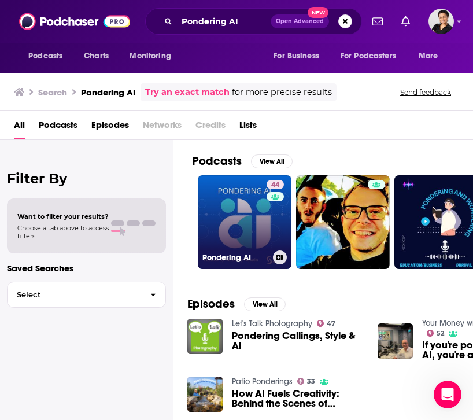
click at [265, 229] on link "44 Pondering AI" at bounding box center [245, 222] width 94 height 94
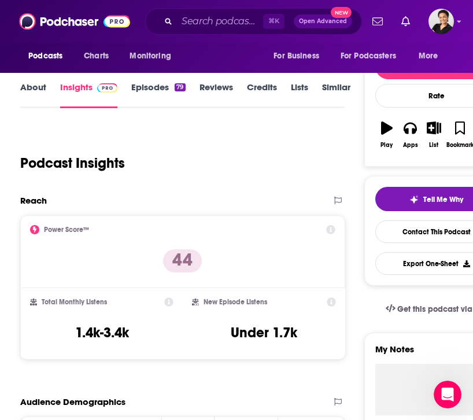
scroll to position [7, 0]
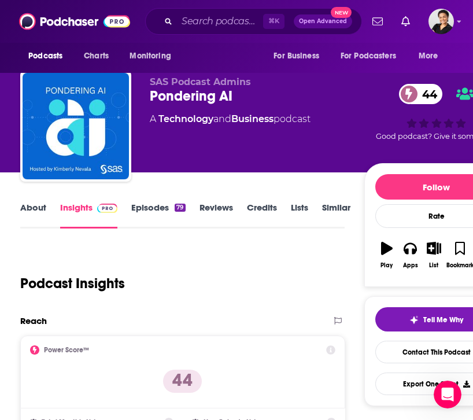
click at [150, 215] on link "Episodes 79" at bounding box center [158, 215] width 54 height 27
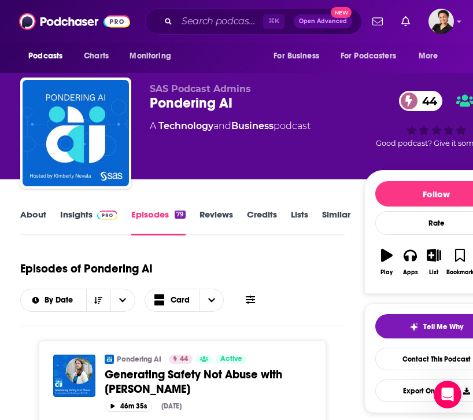
click at [66, 217] on link "Insights" at bounding box center [88, 222] width 57 height 27
